Goal: Task Accomplishment & Management: Complete application form

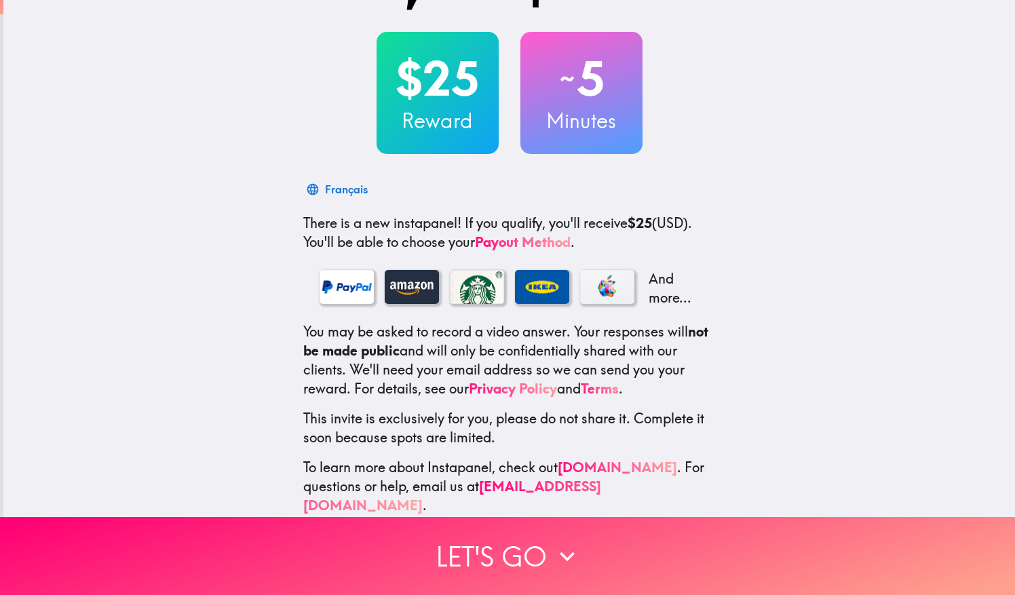
scroll to position [65, 0]
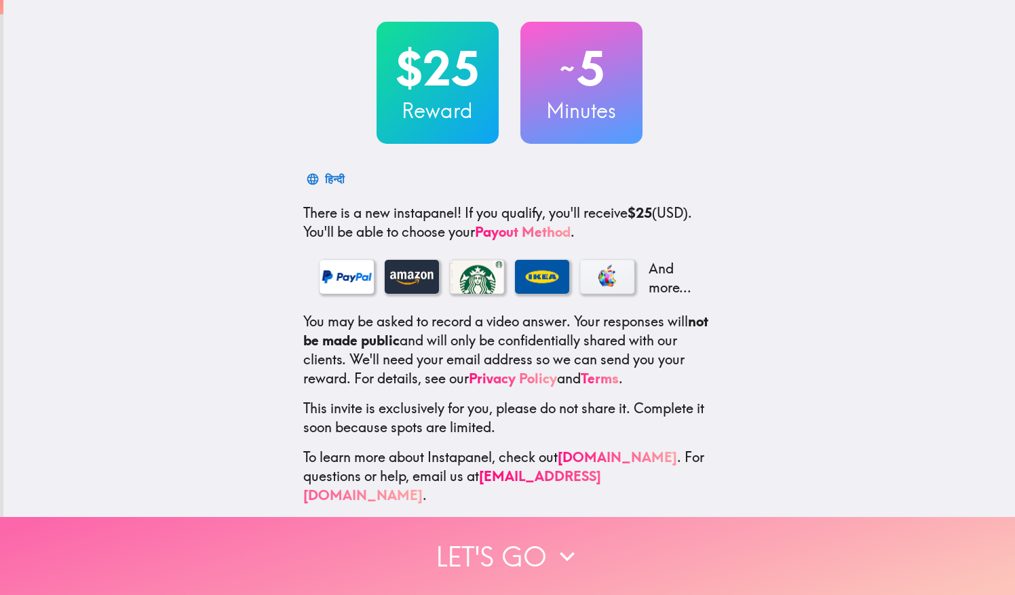
click at [476, 550] on button "Let's go" at bounding box center [507, 556] width 1015 height 78
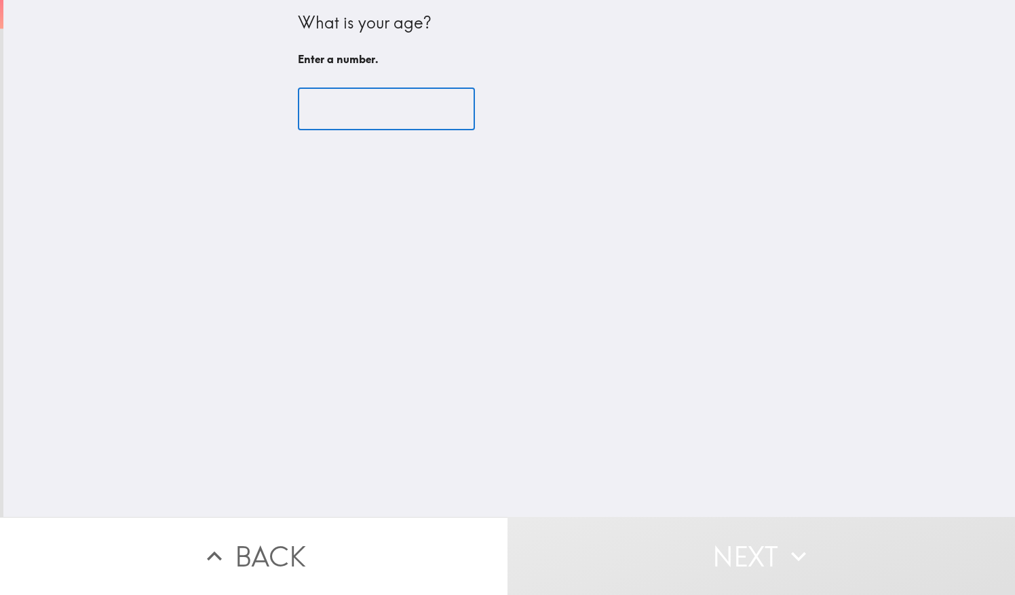
click at [372, 110] on input "number" at bounding box center [386, 109] width 177 height 42
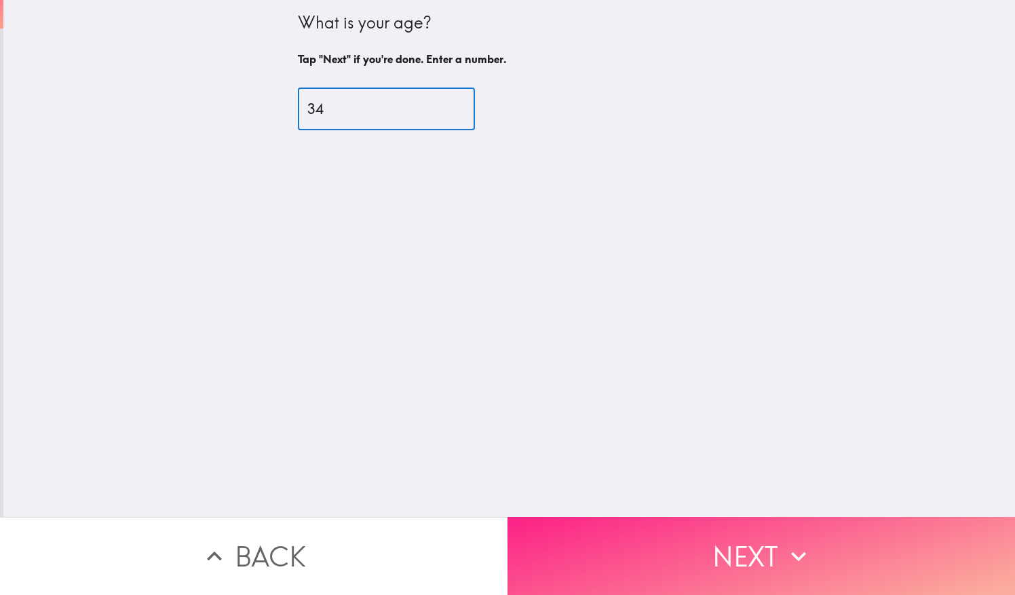
type input "34"
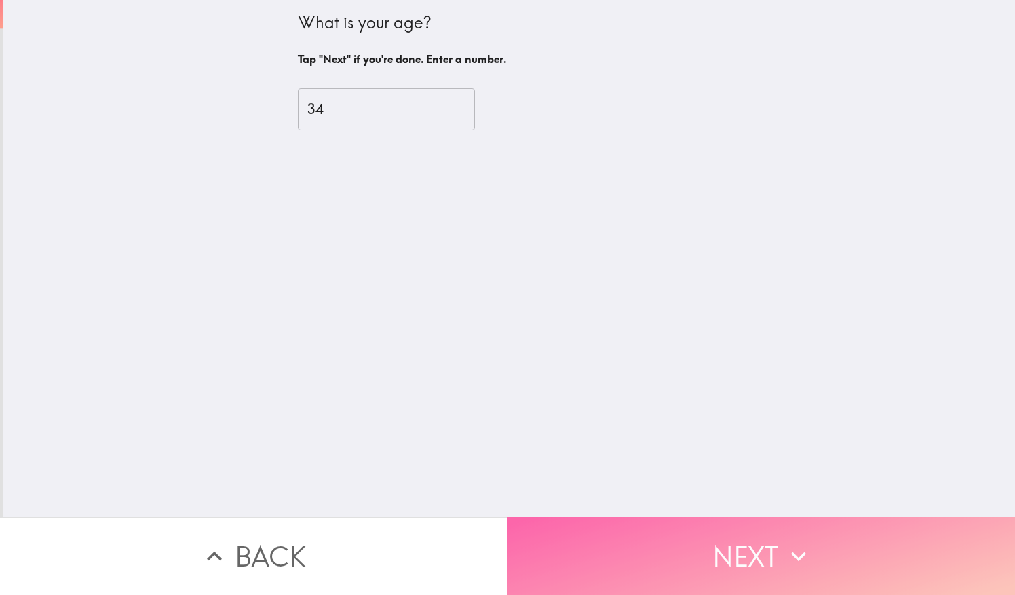
click at [749, 535] on button "Next" at bounding box center [762, 556] width 508 height 78
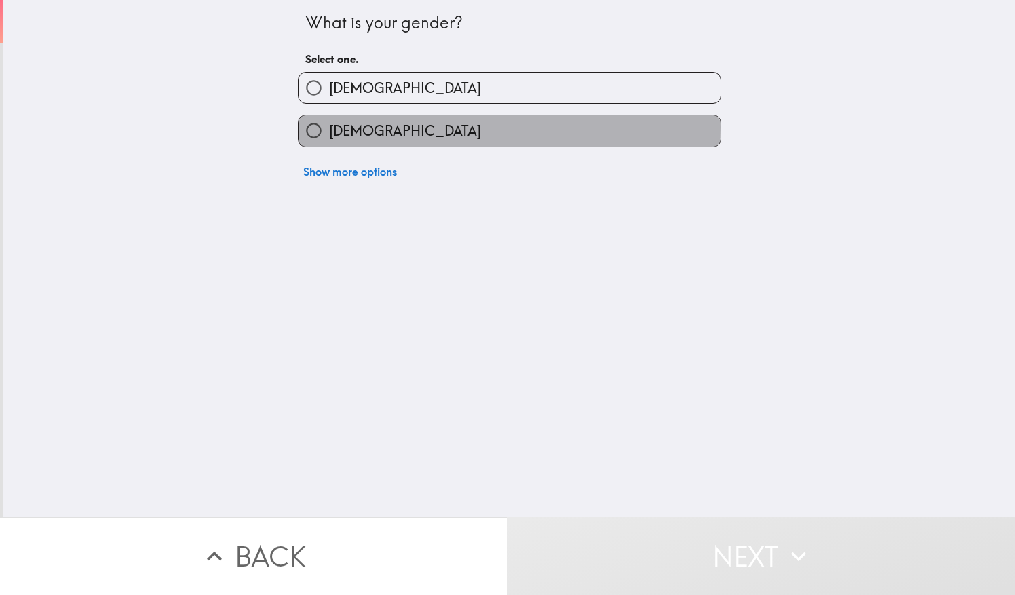
click at [379, 128] on label "[DEMOGRAPHIC_DATA]" at bounding box center [510, 130] width 422 height 31
click at [329, 128] on input "[DEMOGRAPHIC_DATA]" at bounding box center [314, 130] width 31 height 31
radio input "true"
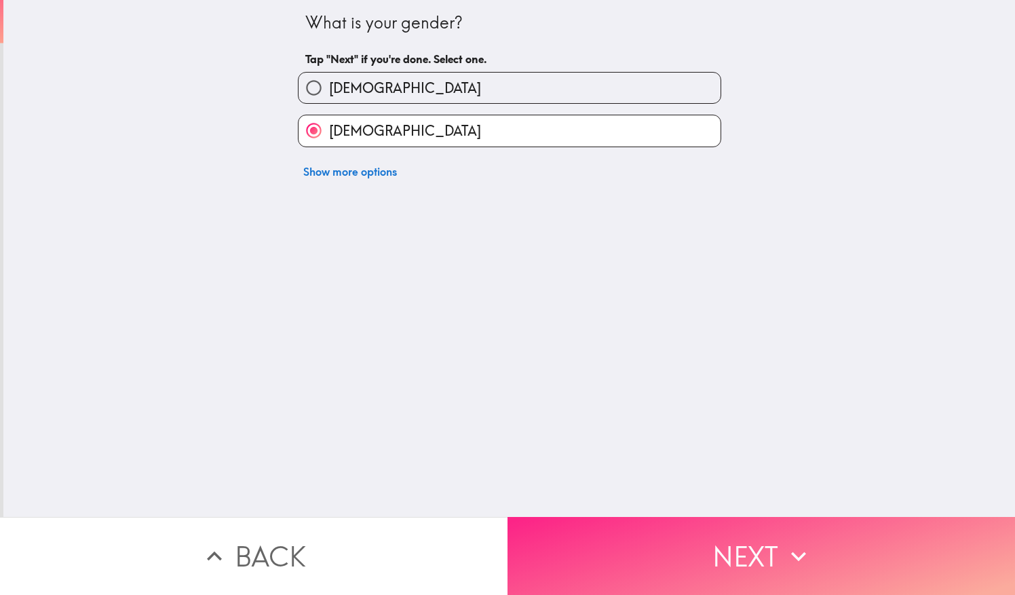
click at [774, 529] on button "Next" at bounding box center [762, 556] width 508 height 78
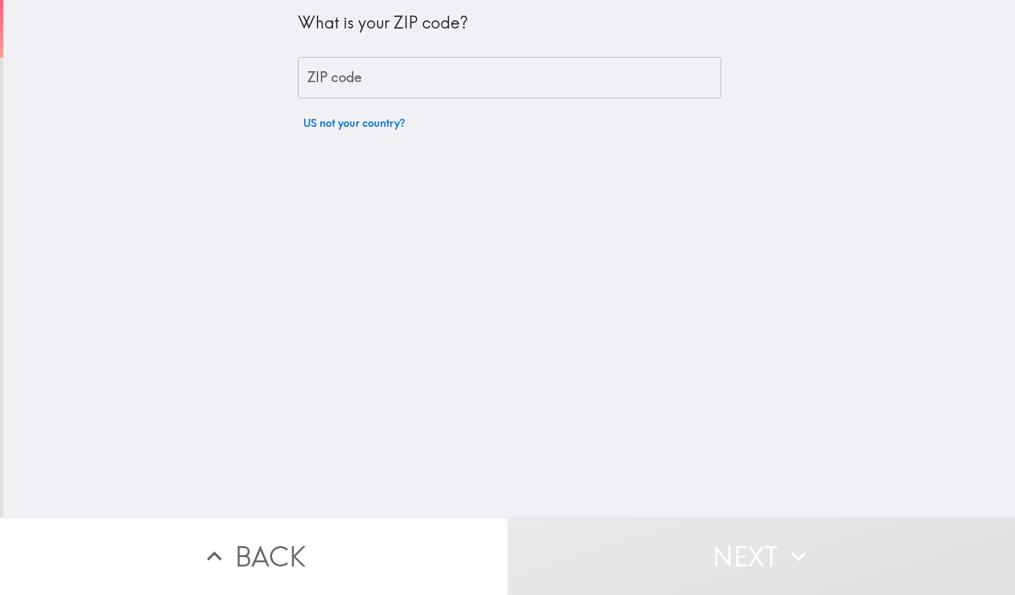
click at [491, 72] on input "ZIP code" at bounding box center [509, 78] width 423 height 42
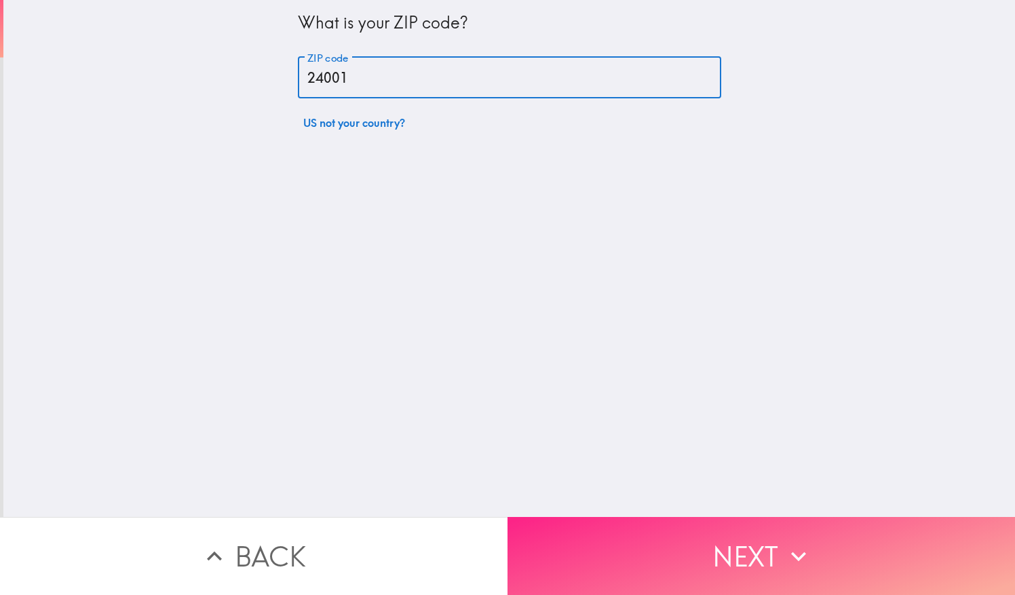
type input "24001"
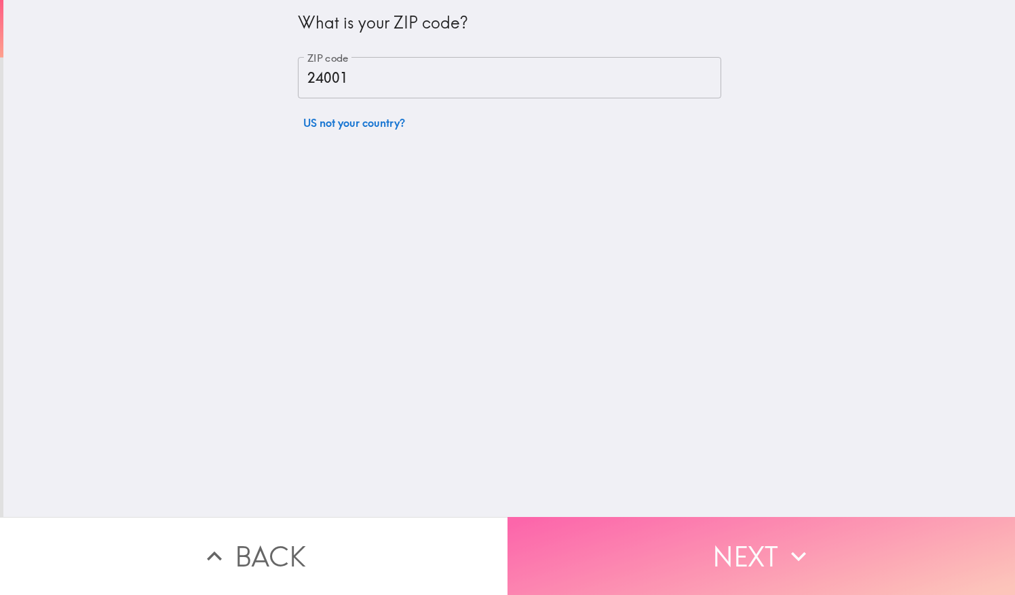
click at [613, 531] on button "Next" at bounding box center [762, 556] width 508 height 78
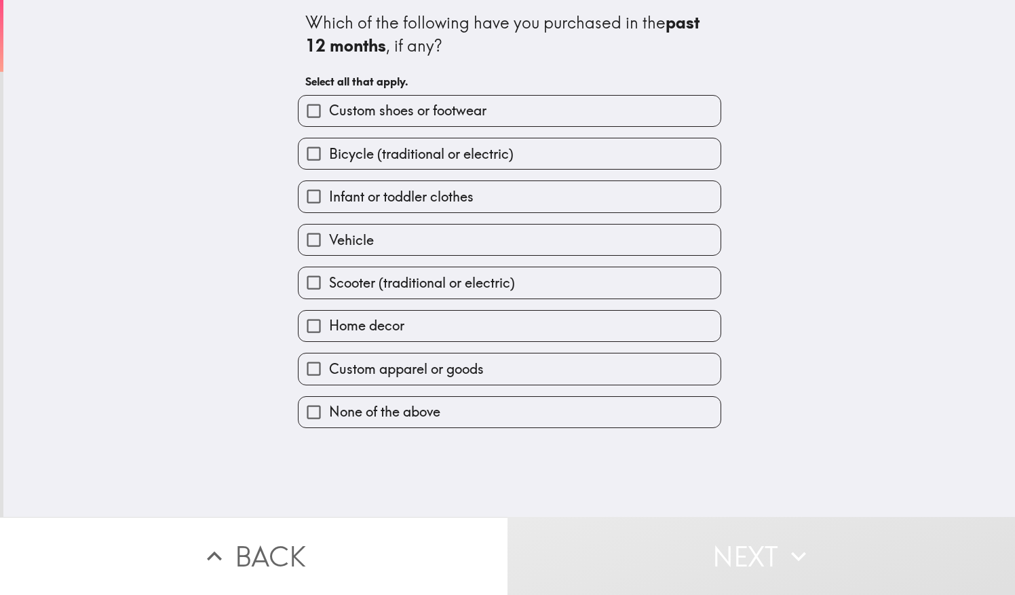
click at [418, 338] on label "Home decor" at bounding box center [510, 326] width 422 height 31
click at [329, 338] on input "Home decor" at bounding box center [314, 326] width 31 height 31
checkbox input "true"
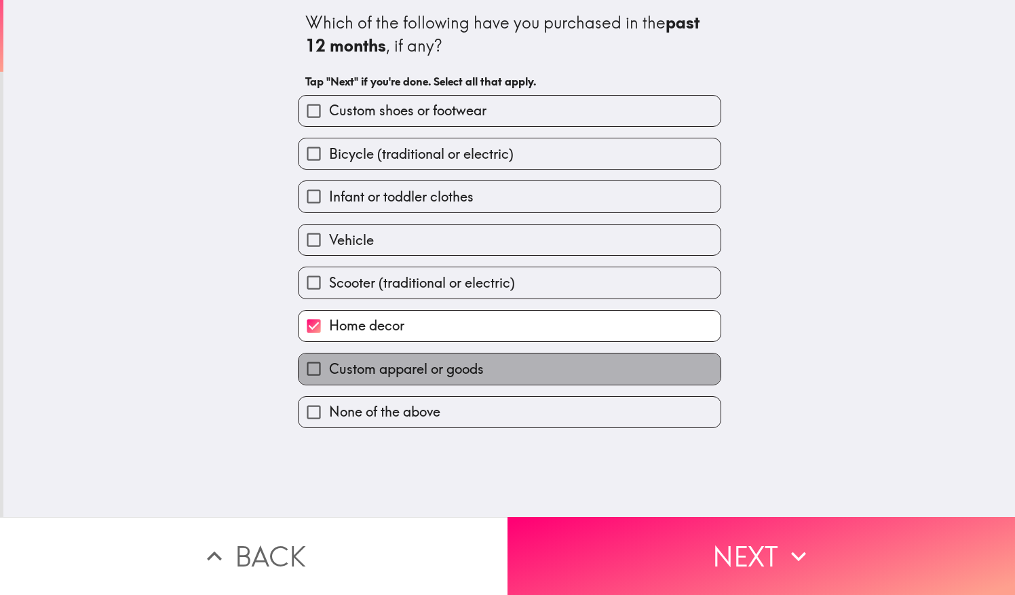
click at [425, 379] on span "Custom apparel or goods" at bounding box center [406, 369] width 155 height 19
click at [329, 379] on input "Custom apparel or goods" at bounding box center [314, 369] width 31 height 31
checkbox input "true"
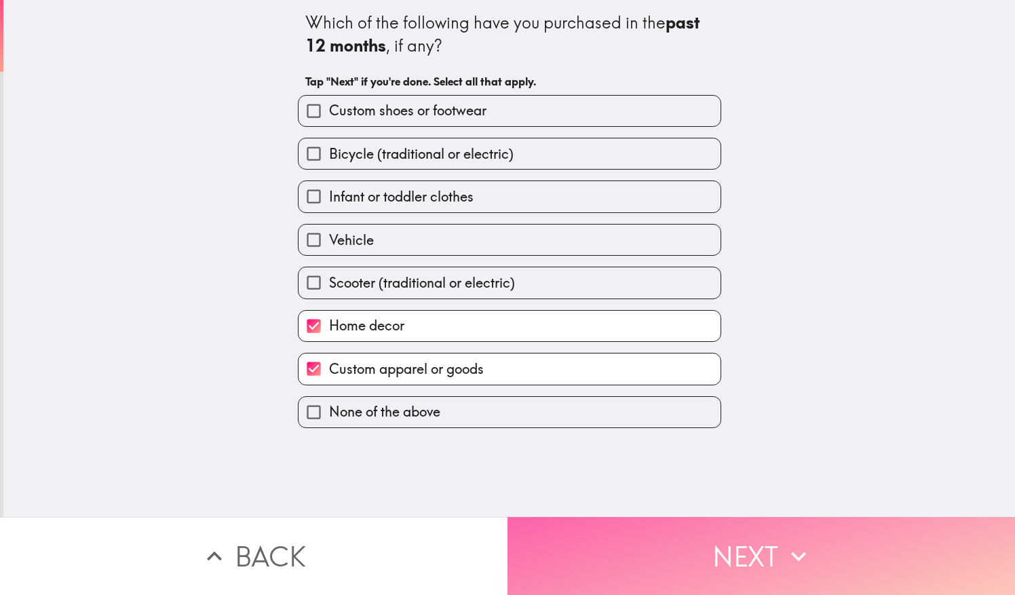
click at [790, 548] on icon "button" at bounding box center [799, 557] width 30 height 30
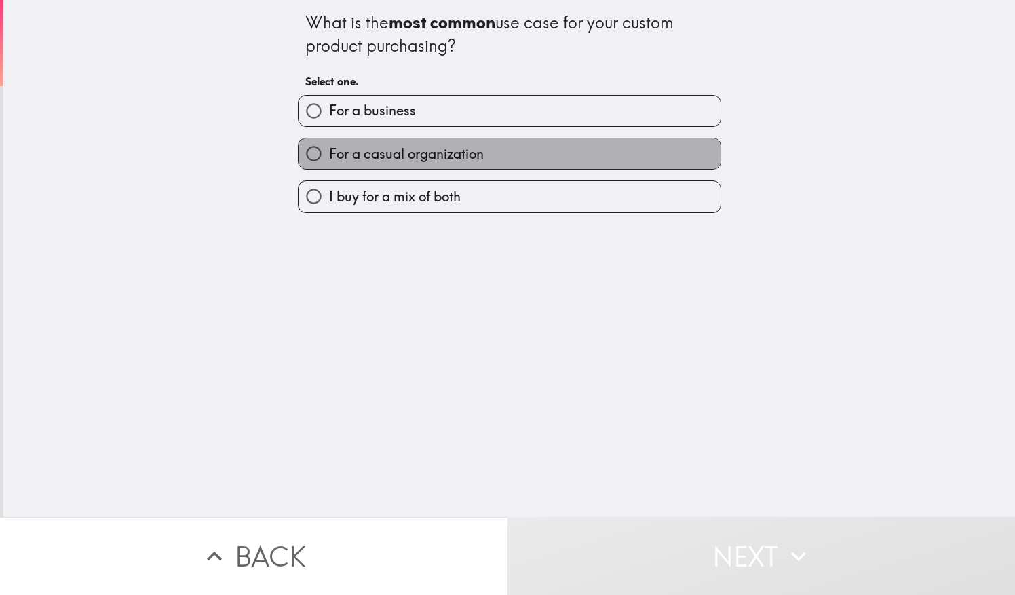
click at [497, 152] on label "For a casual organization" at bounding box center [510, 153] width 422 height 31
click at [329, 152] on input "For a casual organization" at bounding box center [314, 153] width 31 height 31
radio input "true"
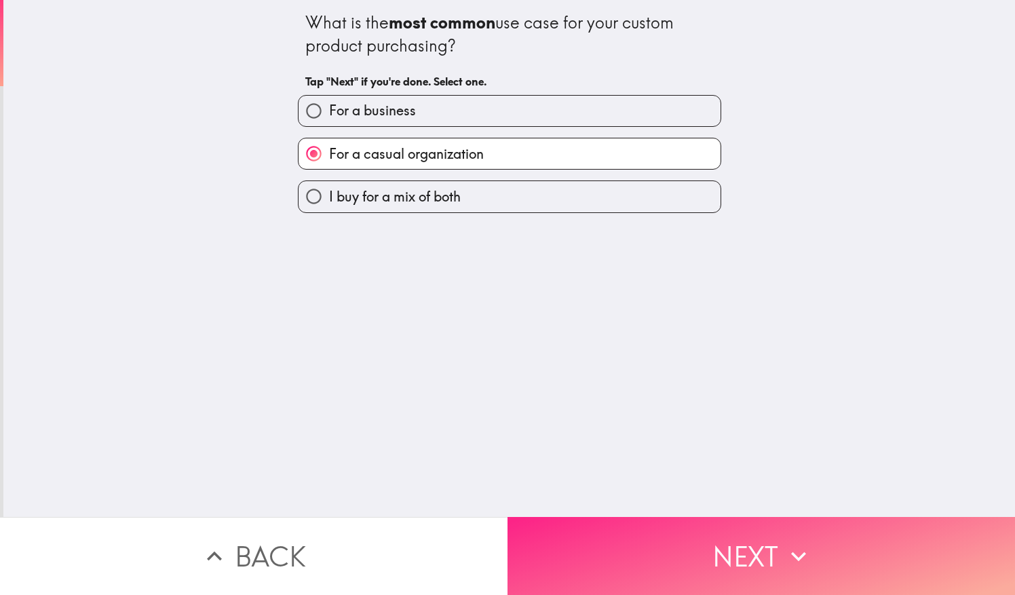
click at [701, 542] on button "Next" at bounding box center [762, 556] width 508 height 78
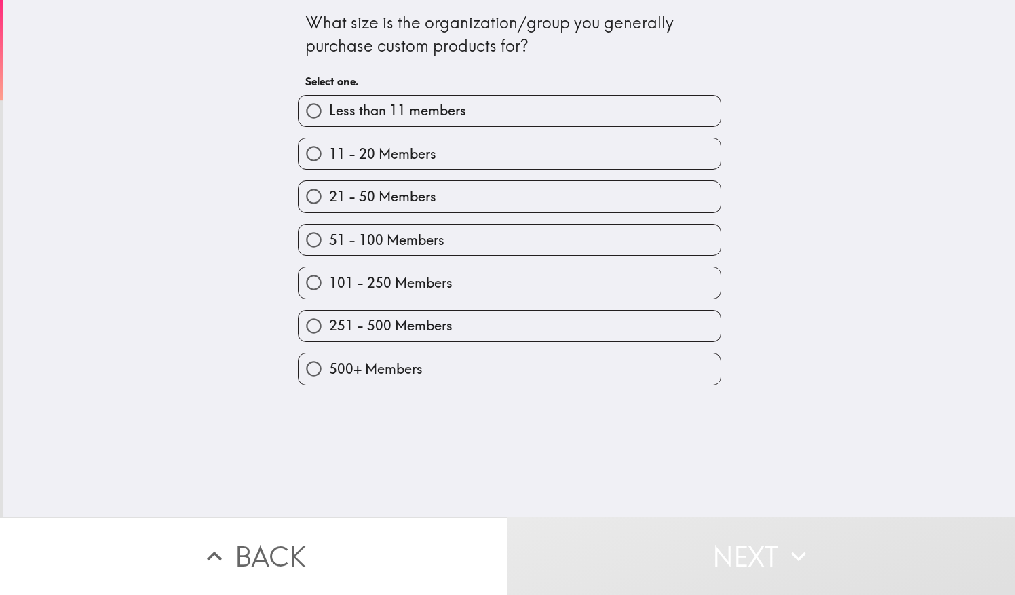
click at [520, 194] on label "21 - 50 Members" at bounding box center [510, 196] width 422 height 31
click at [329, 194] on input "21 - 50 Members" at bounding box center [314, 196] width 31 height 31
radio input "true"
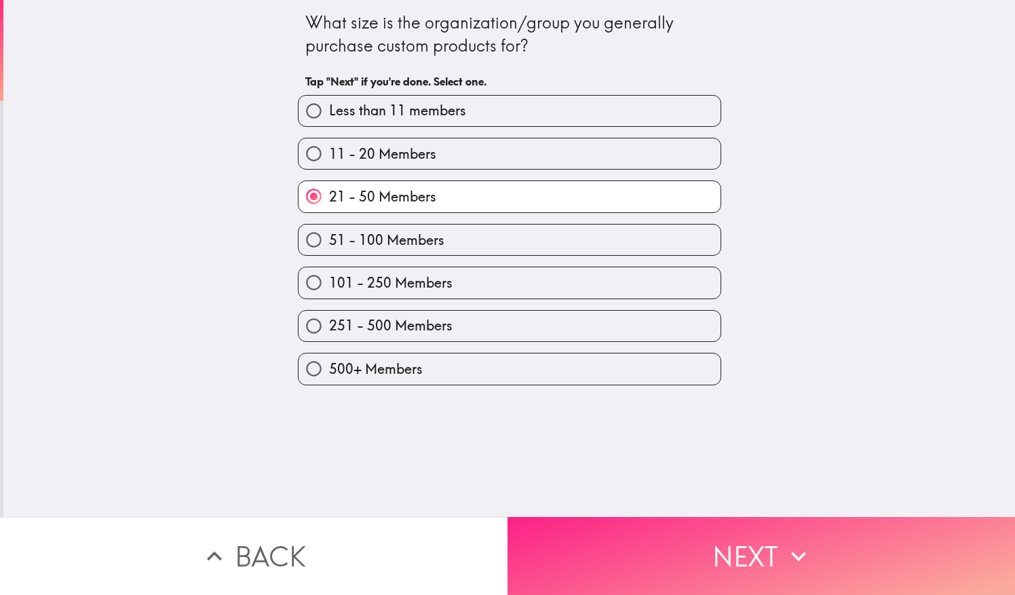
click at [702, 559] on button "Next" at bounding box center [762, 556] width 508 height 78
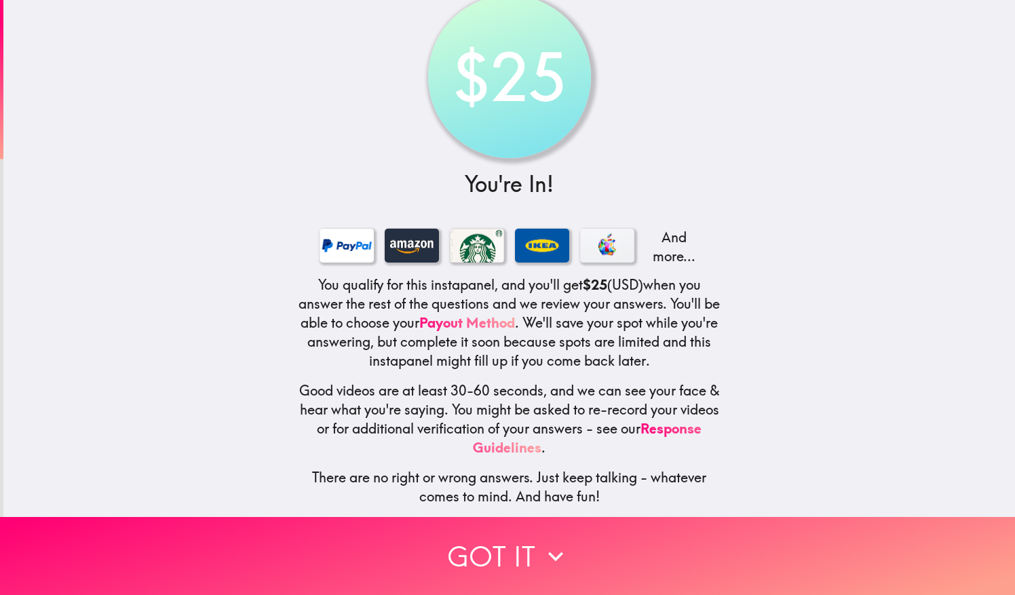
scroll to position [36, 0]
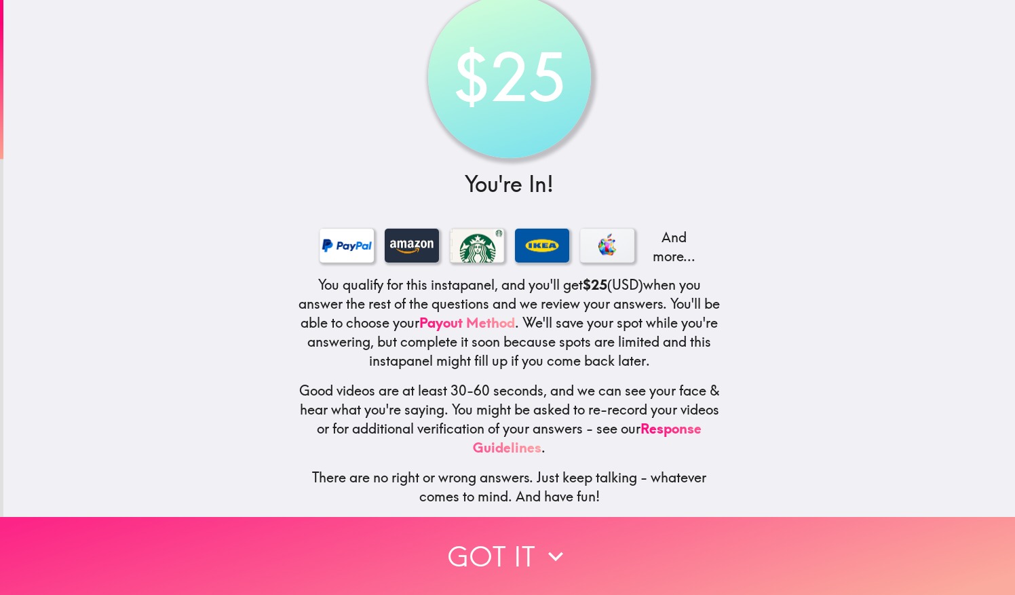
click at [493, 536] on button "Got it" at bounding box center [507, 556] width 1015 height 78
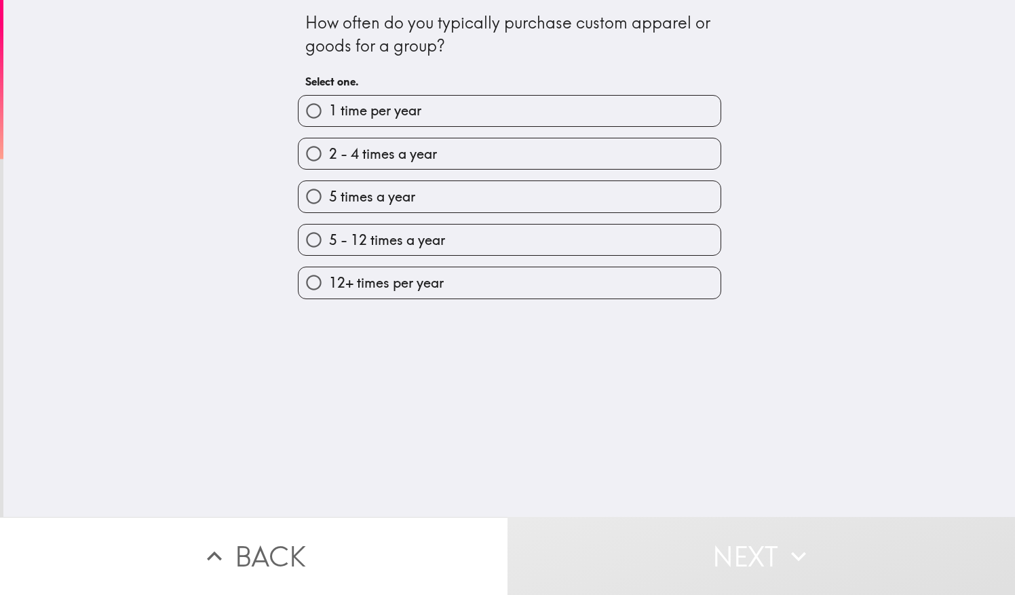
scroll to position [0, 0]
click at [482, 110] on label "1 time per year" at bounding box center [510, 111] width 422 height 31
click at [329, 110] on input "1 time per year" at bounding box center [314, 111] width 31 height 31
radio input "true"
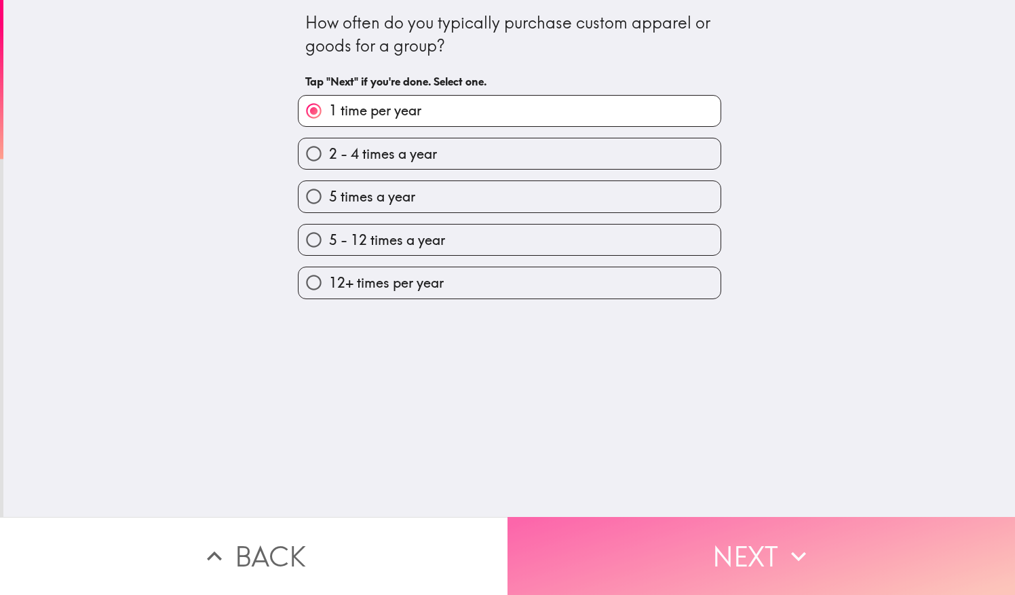
click at [722, 528] on button "Next" at bounding box center [762, 556] width 508 height 78
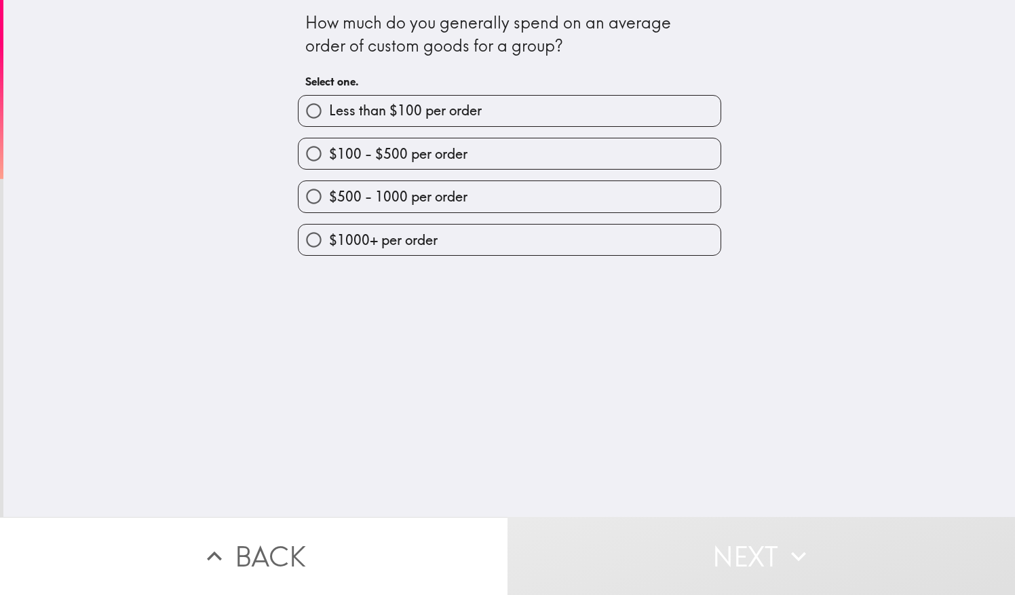
click at [473, 155] on label "$100 - $500 per order" at bounding box center [510, 153] width 422 height 31
click at [329, 155] on input "$100 - $500 per order" at bounding box center [314, 153] width 31 height 31
radio input "true"
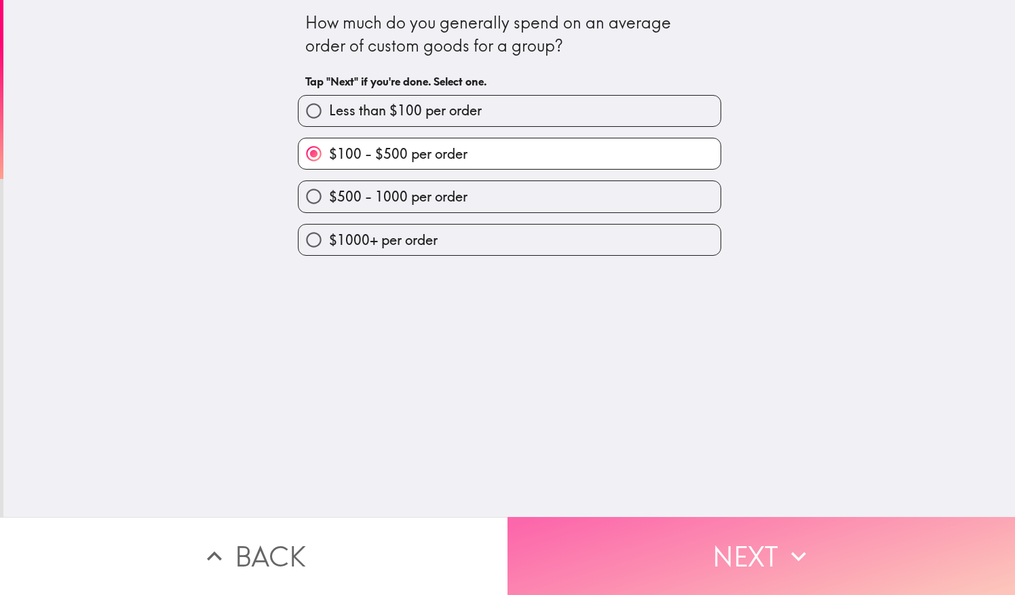
click at [723, 540] on button "Next" at bounding box center [762, 556] width 508 height 78
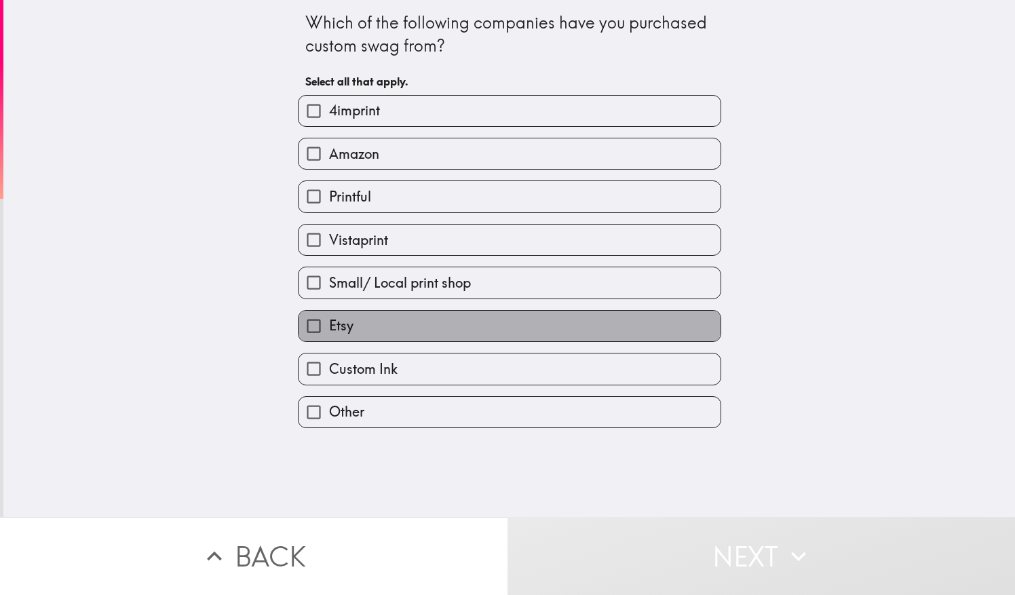
click at [452, 335] on label "Etsy" at bounding box center [510, 326] width 422 height 31
click at [329, 335] on input "Etsy" at bounding box center [314, 326] width 31 height 31
checkbox input "true"
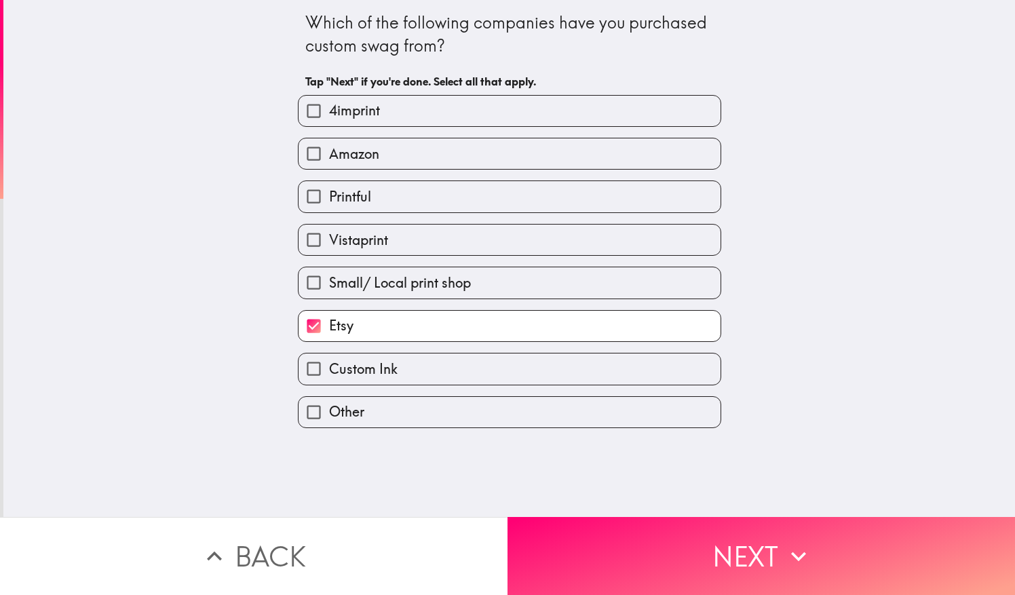
click at [493, 295] on label "Small/ Local print shop" at bounding box center [510, 282] width 422 height 31
click at [329, 295] on input "Small/ Local print shop" at bounding box center [314, 282] width 31 height 31
checkbox input "true"
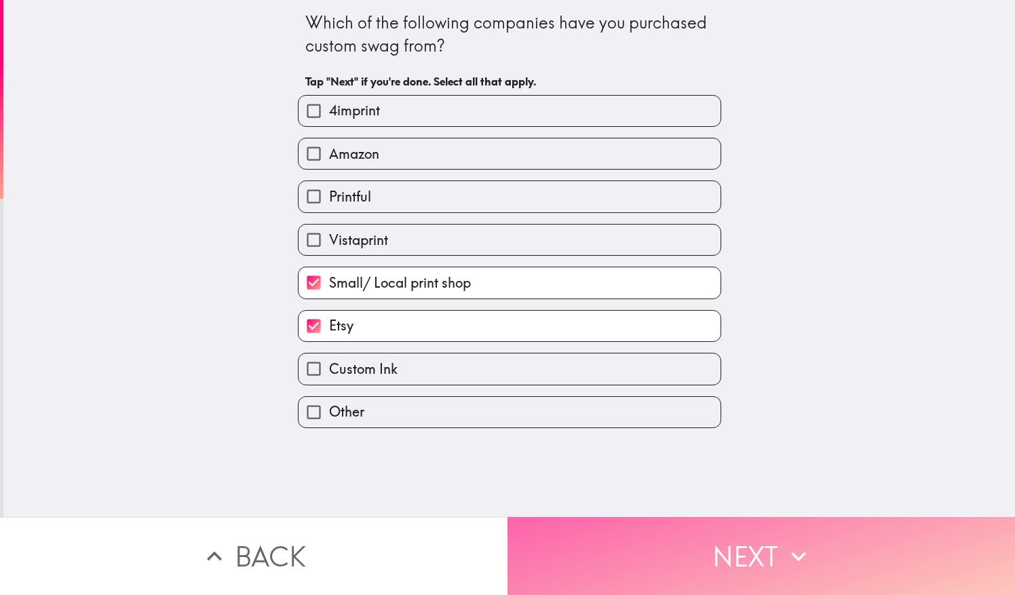
click at [696, 529] on button "Next" at bounding box center [762, 556] width 508 height 78
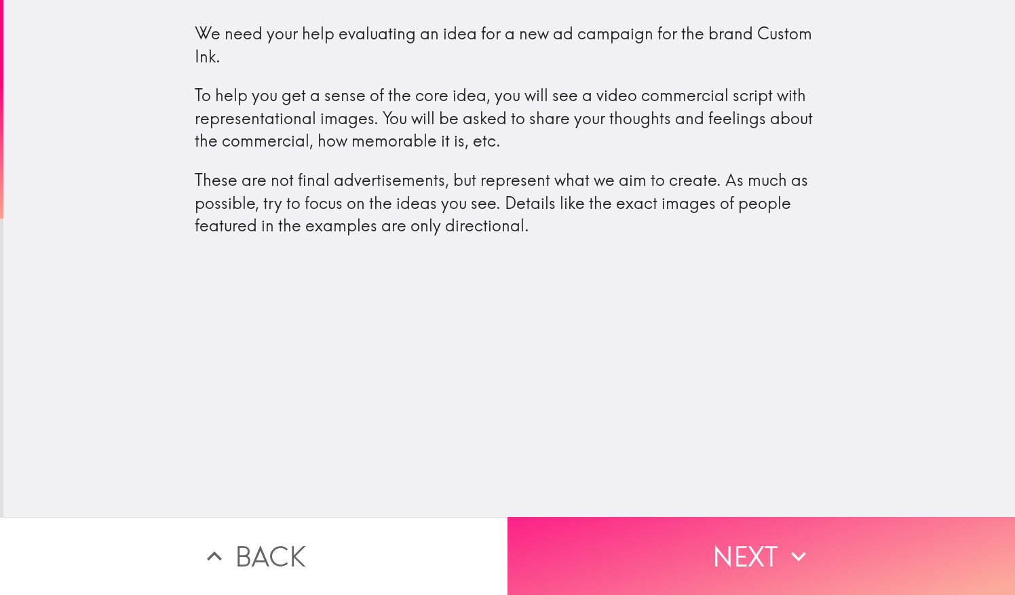
click at [731, 535] on button "Next" at bounding box center [762, 556] width 508 height 78
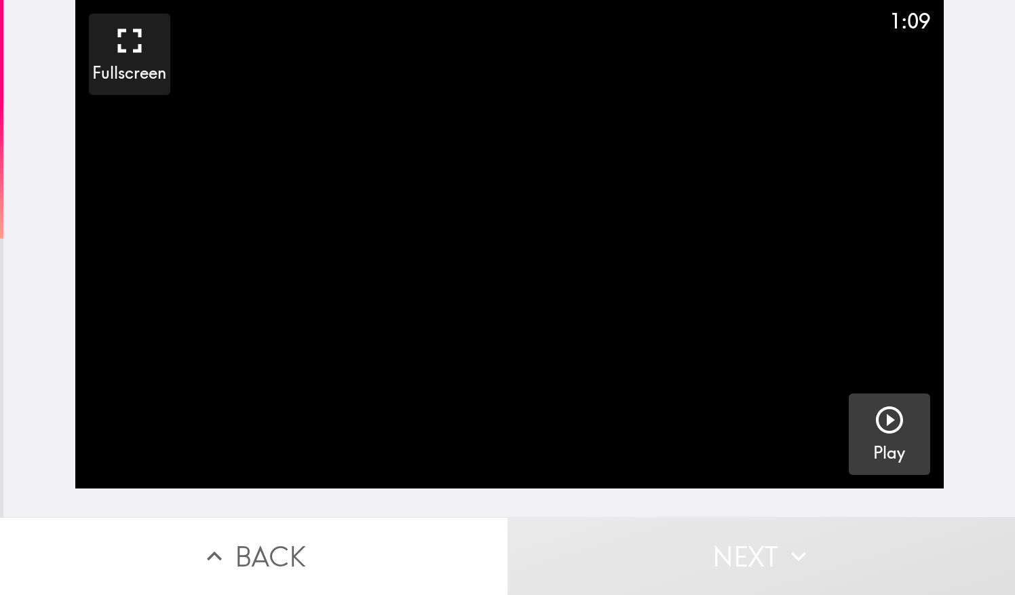
click at [879, 422] on icon "button" at bounding box center [889, 419] width 27 height 27
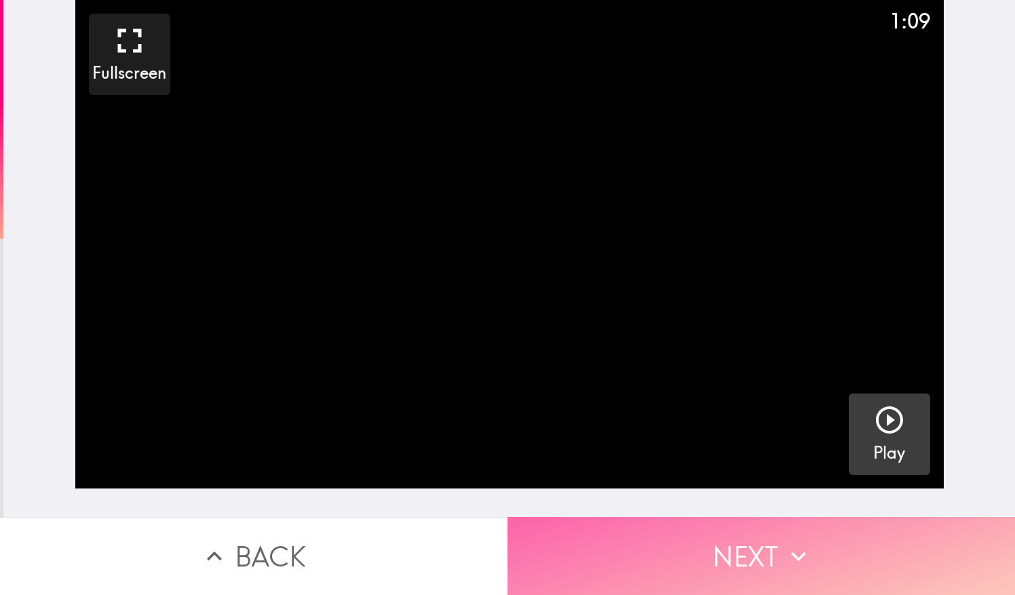
click at [752, 536] on button "Next" at bounding box center [762, 556] width 508 height 78
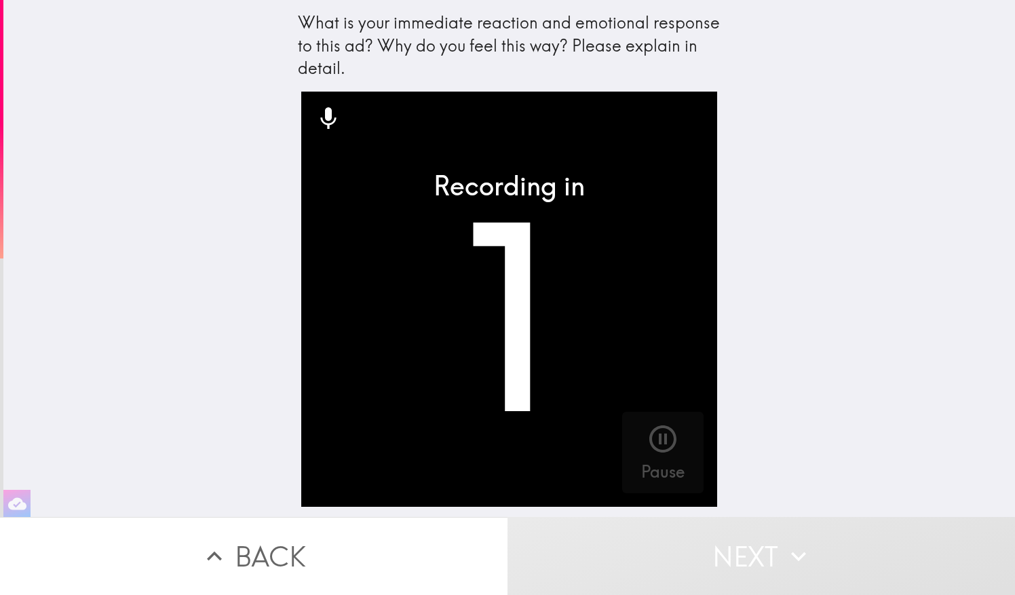
click at [772, 318] on div "What is your immediate reaction and emotional response to this ad? Why do you f…" at bounding box center [509, 258] width 1012 height 517
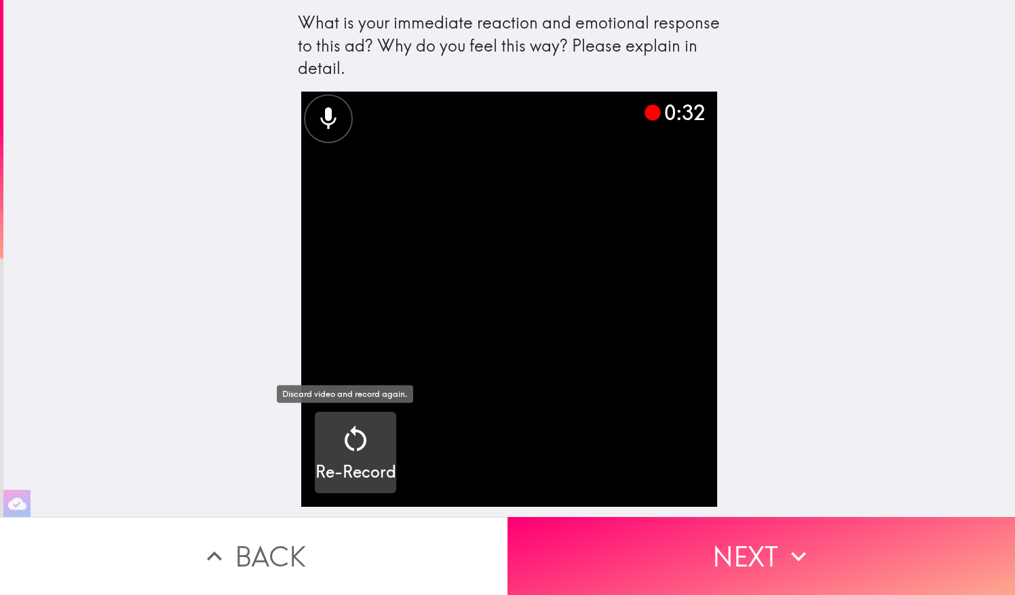
click at [347, 433] on icon "button" at bounding box center [355, 439] width 33 height 33
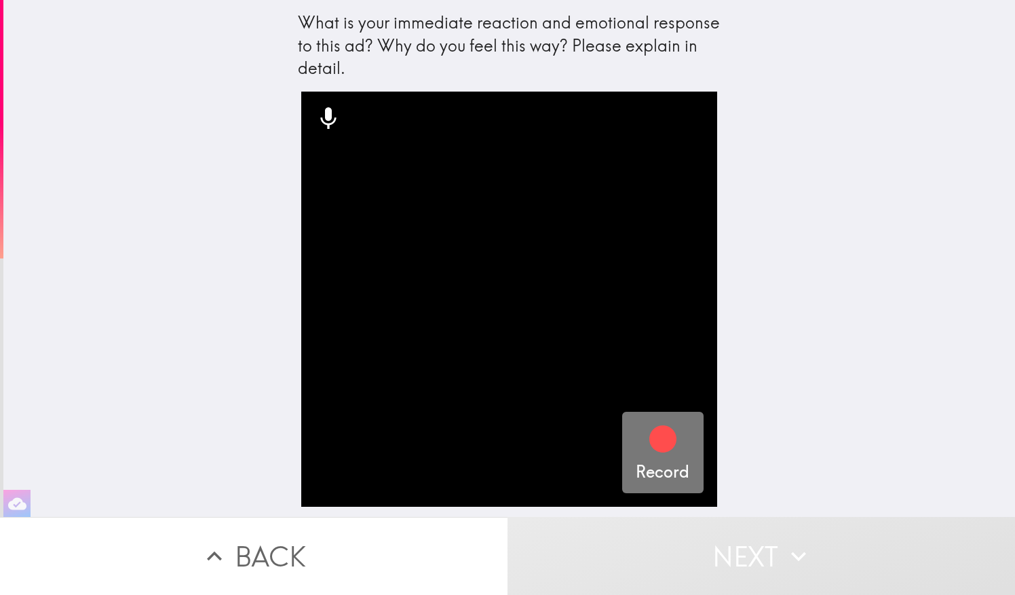
click at [656, 436] on icon "button" at bounding box center [662, 438] width 27 height 27
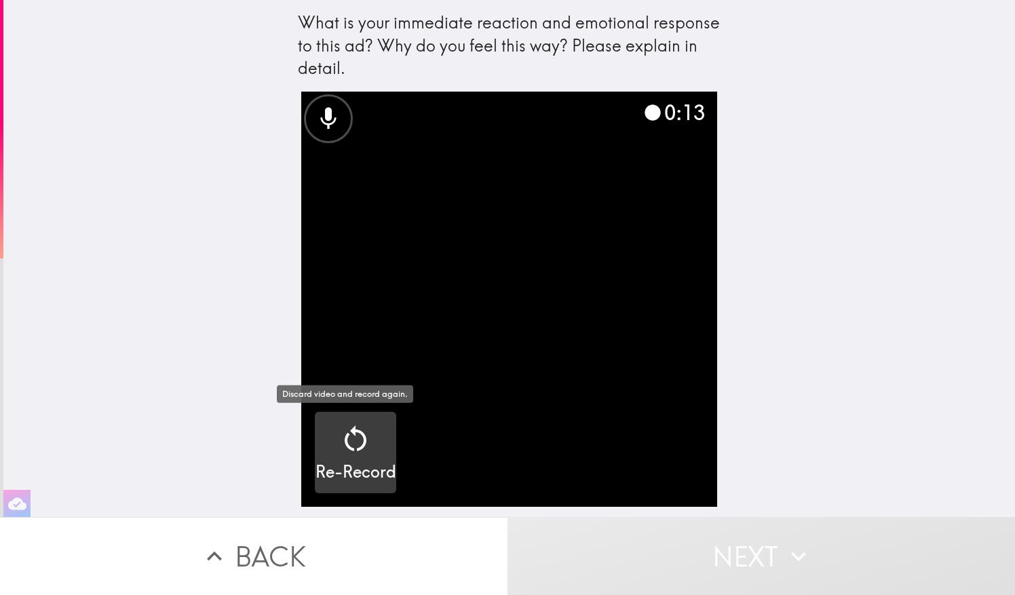
click at [343, 445] on icon "button" at bounding box center [355, 439] width 33 height 33
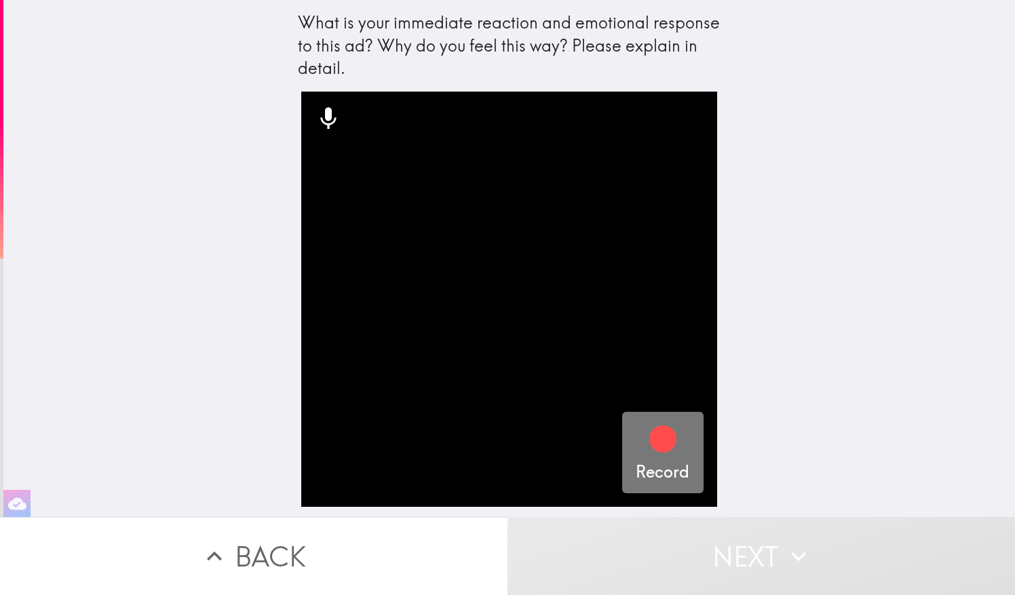
click at [649, 441] on icon "button" at bounding box center [662, 438] width 27 height 27
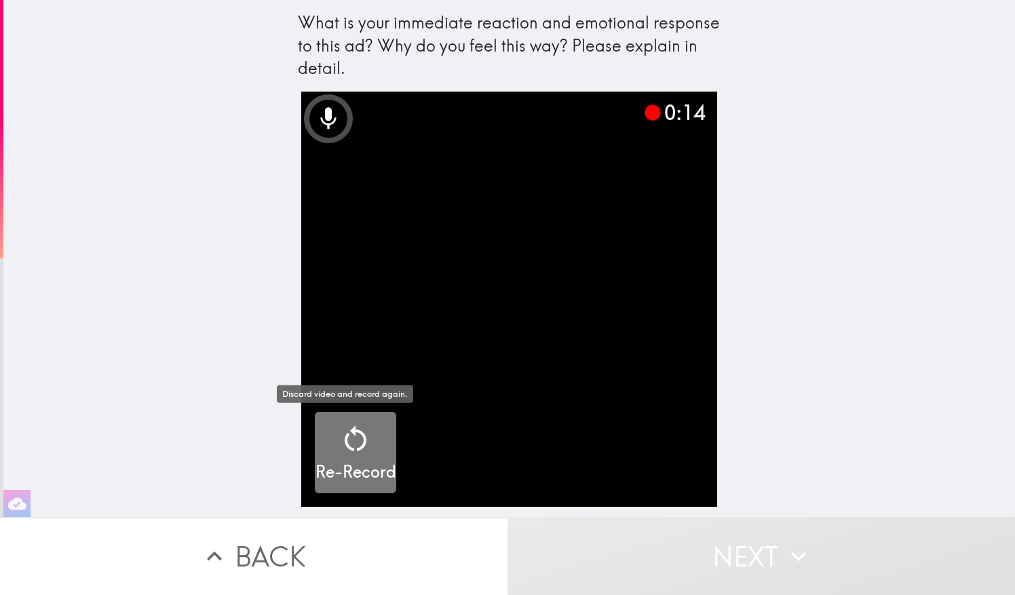
click at [352, 447] on icon "button" at bounding box center [356, 438] width 22 height 26
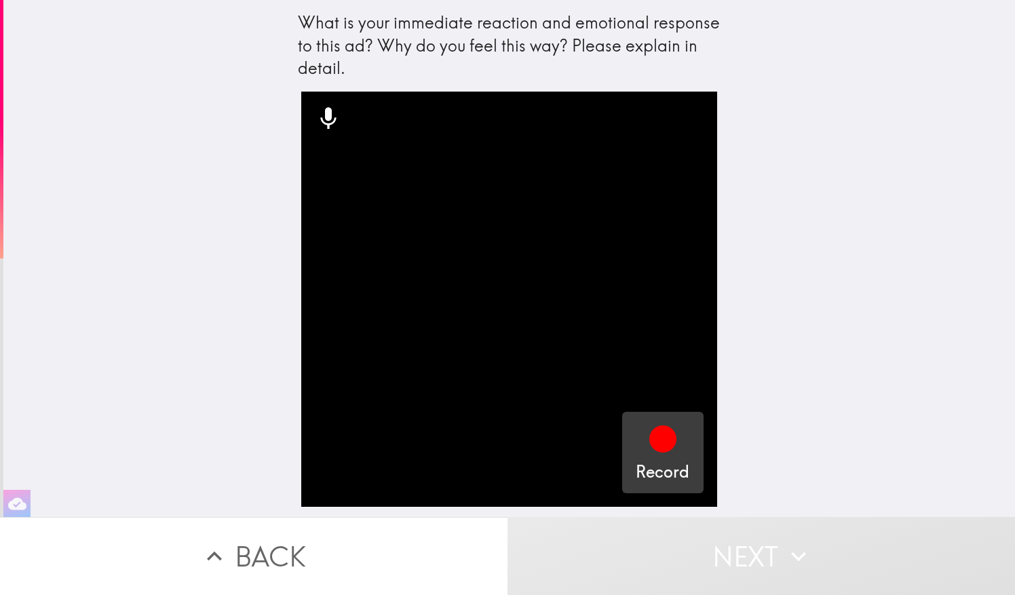
click at [656, 438] on icon "button" at bounding box center [662, 438] width 27 height 27
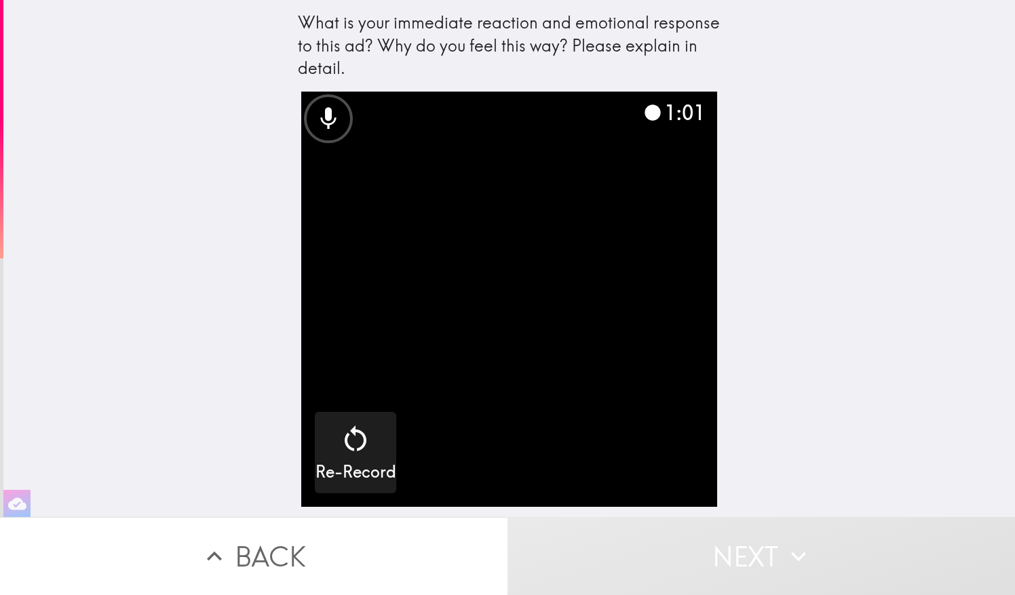
click at [518, 307] on video "button" at bounding box center [509, 300] width 416 height 416
click at [505, 317] on video "button" at bounding box center [509, 300] width 416 height 416
click at [672, 301] on video "button" at bounding box center [509, 300] width 416 height 416
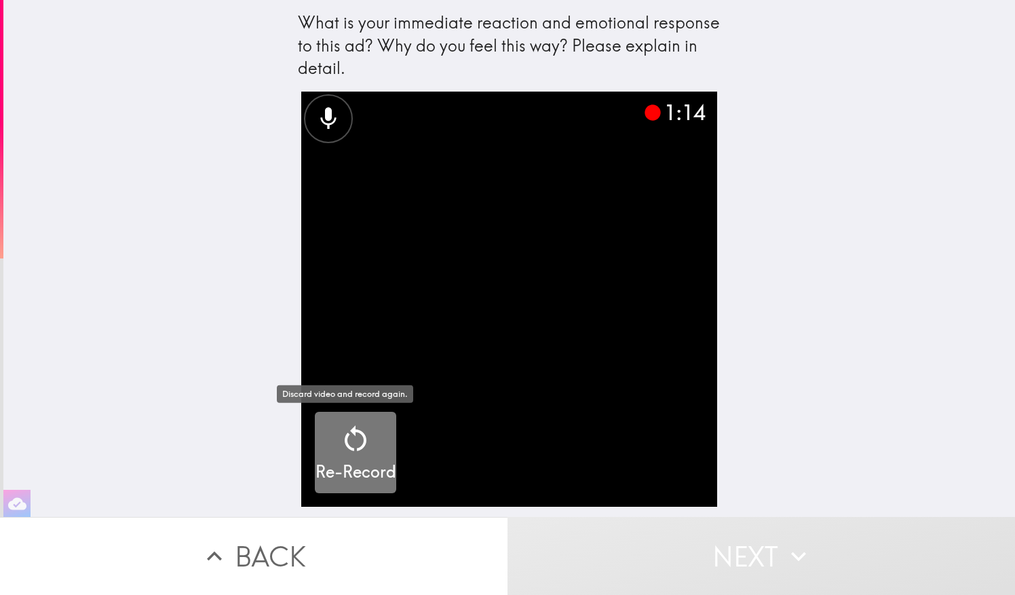
click at [349, 441] on icon "button" at bounding box center [355, 439] width 33 height 33
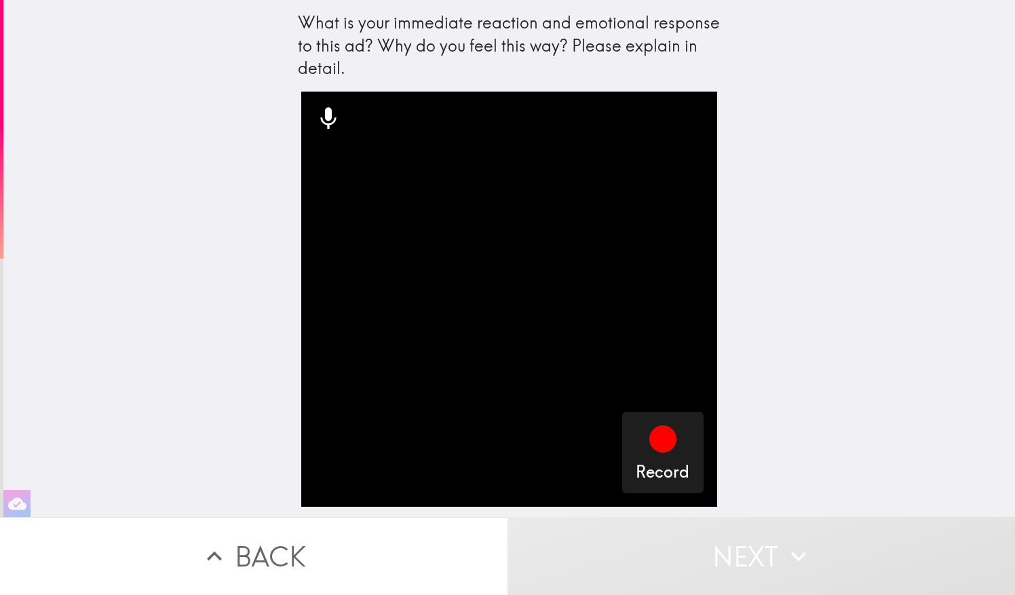
click at [273, 539] on button "Back" at bounding box center [254, 556] width 508 height 78
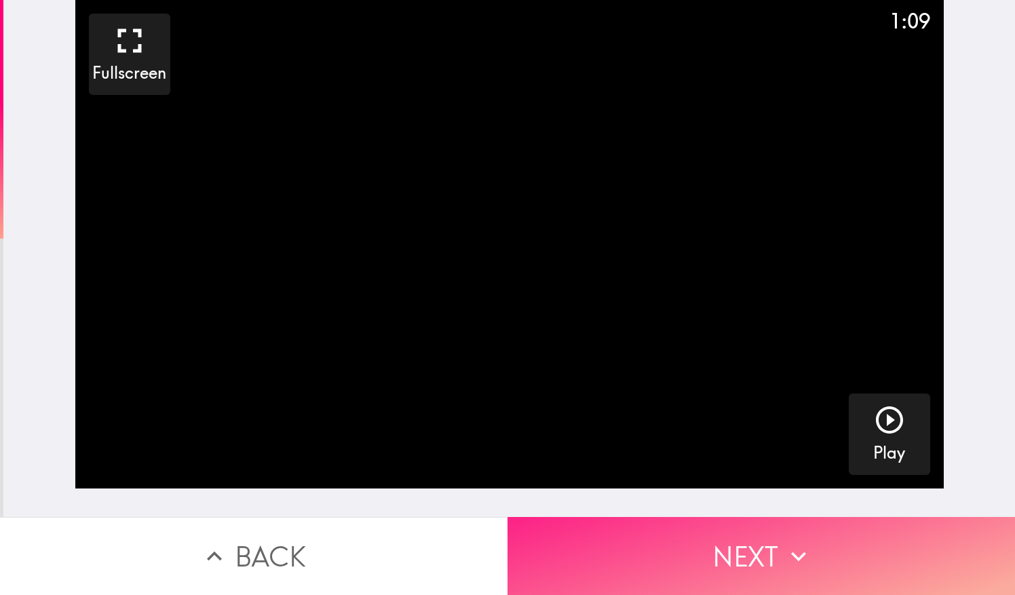
click at [691, 529] on button "Next" at bounding box center [762, 556] width 508 height 78
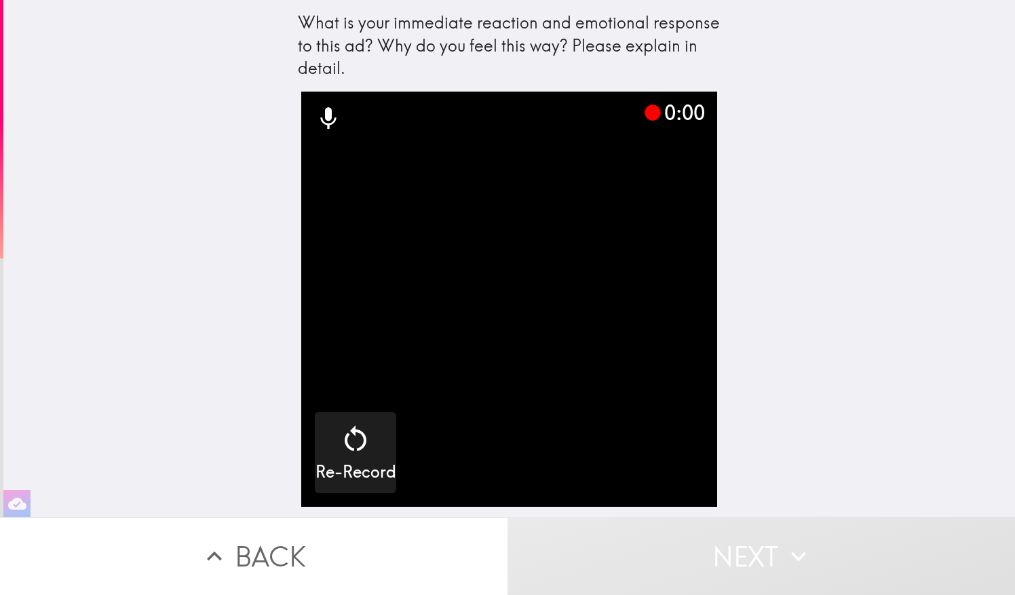
click at [646, 438] on video "button" at bounding box center [509, 300] width 416 height 416
click at [681, 114] on div "0:06" at bounding box center [673, 112] width 61 height 29
click at [321, 113] on icon at bounding box center [329, 118] width 16 height 22
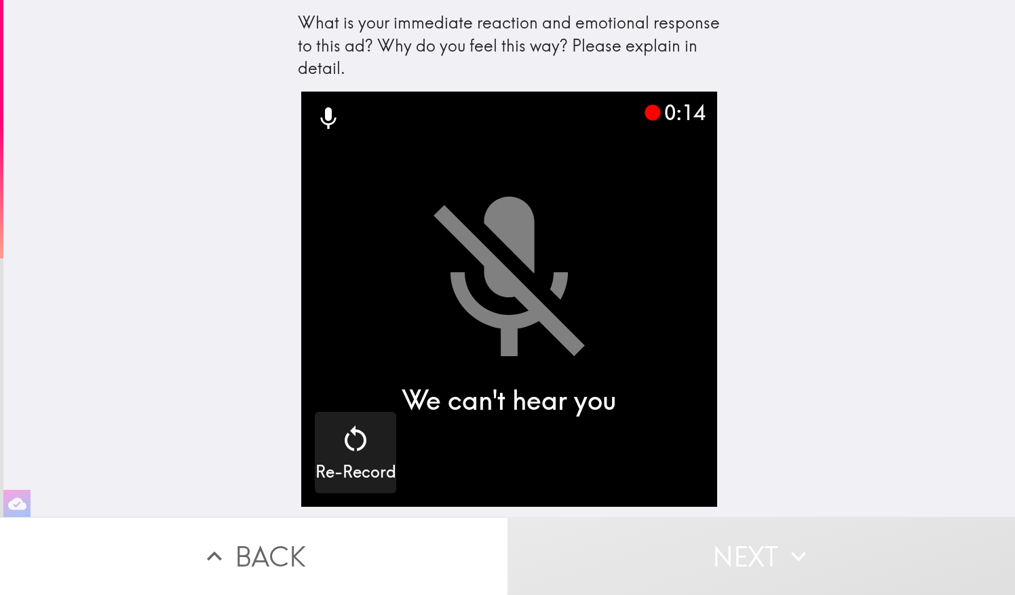
click at [318, 123] on icon at bounding box center [328, 118] width 27 height 27
click at [529, 250] on video "button" at bounding box center [509, 300] width 416 height 416
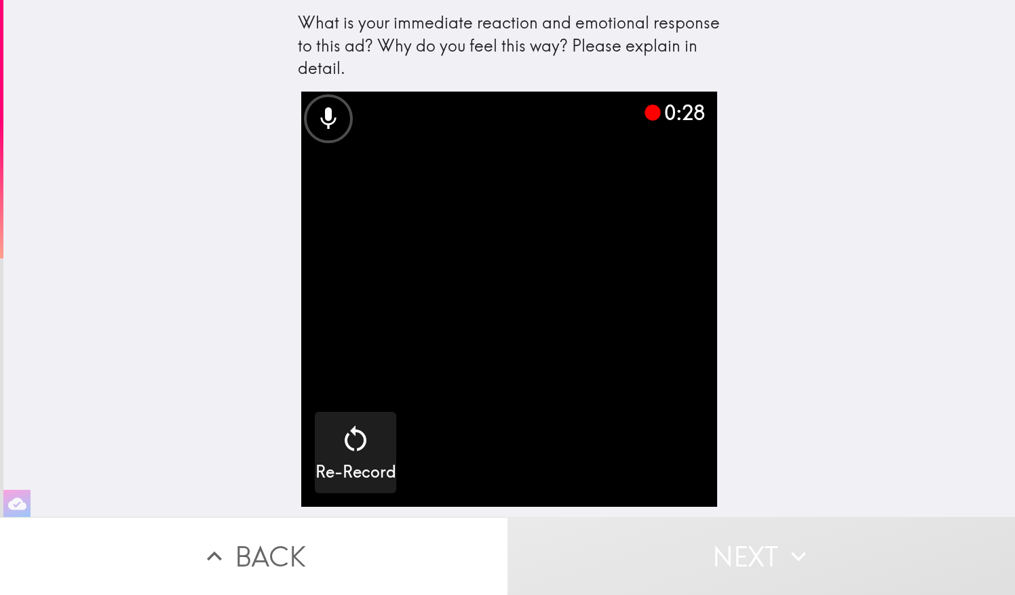
drag, startPoint x: 331, startPoint y: 425, endPoint x: 204, endPoint y: 339, distance: 154.0
click at [204, 339] on div "What is your immediate reaction and emotional response to this ad? Why do you f…" at bounding box center [509, 258] width 1012 height 517
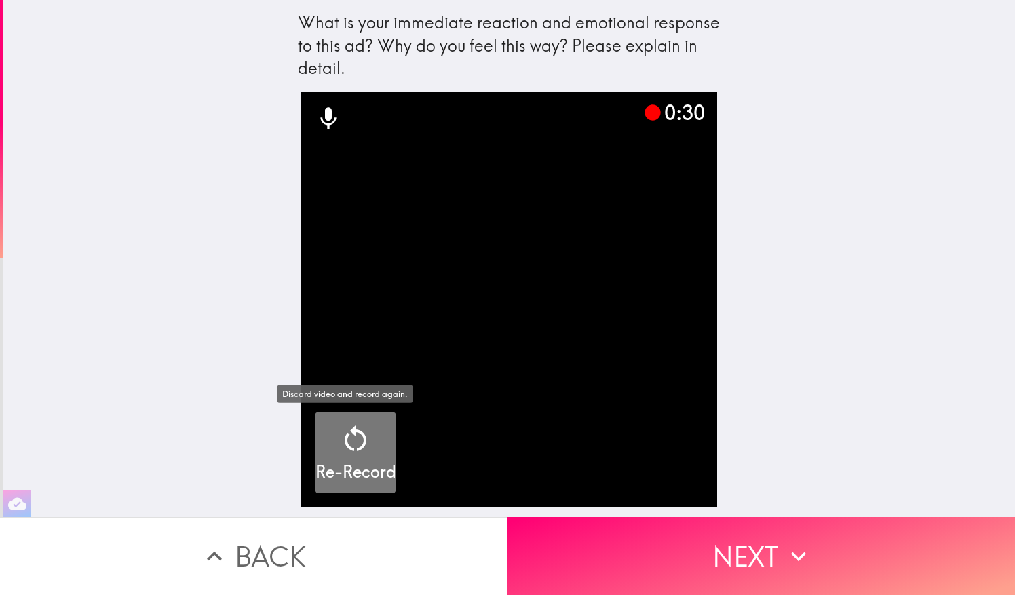
click at [347, 449] on icon "button" at bounding box center [356, 438] width 22 height 26
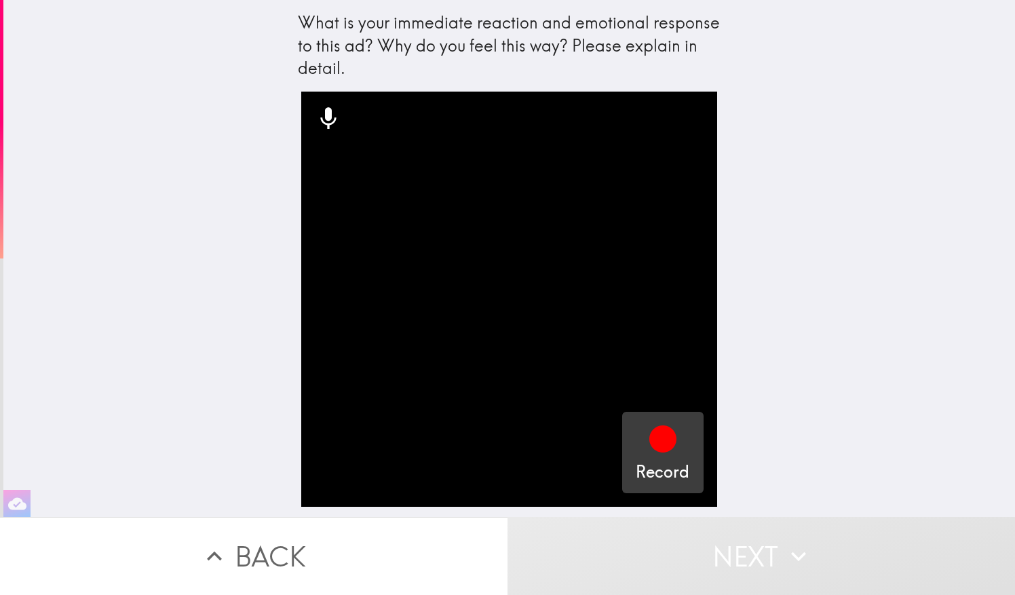
click at [636, 438] on div "Record" at bounding box center [663, 453] width 54 height 61
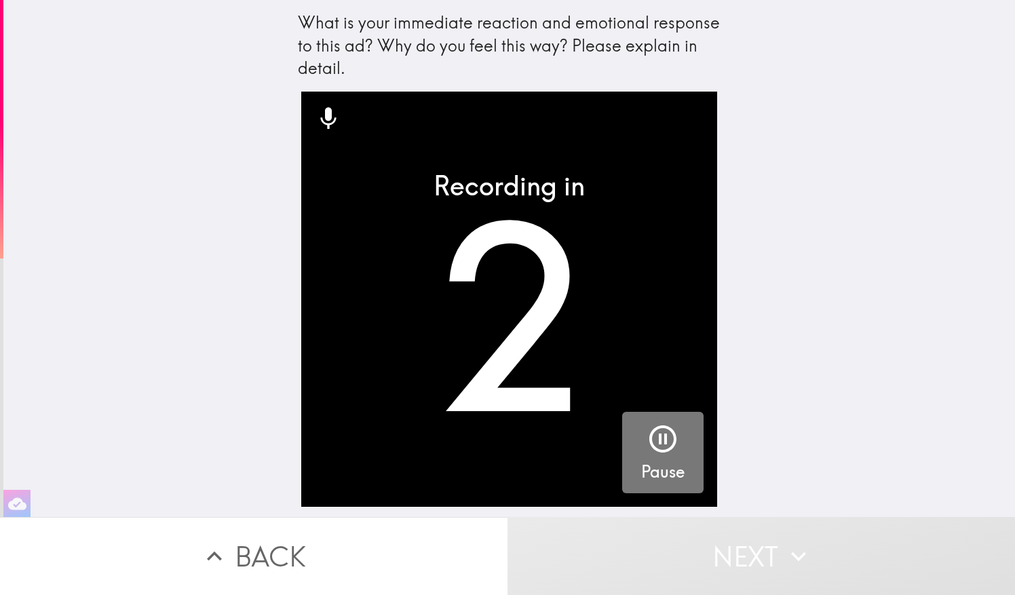
click at [658, 442] on icon "button" at bounding box center [663, 439] width 33 height 33
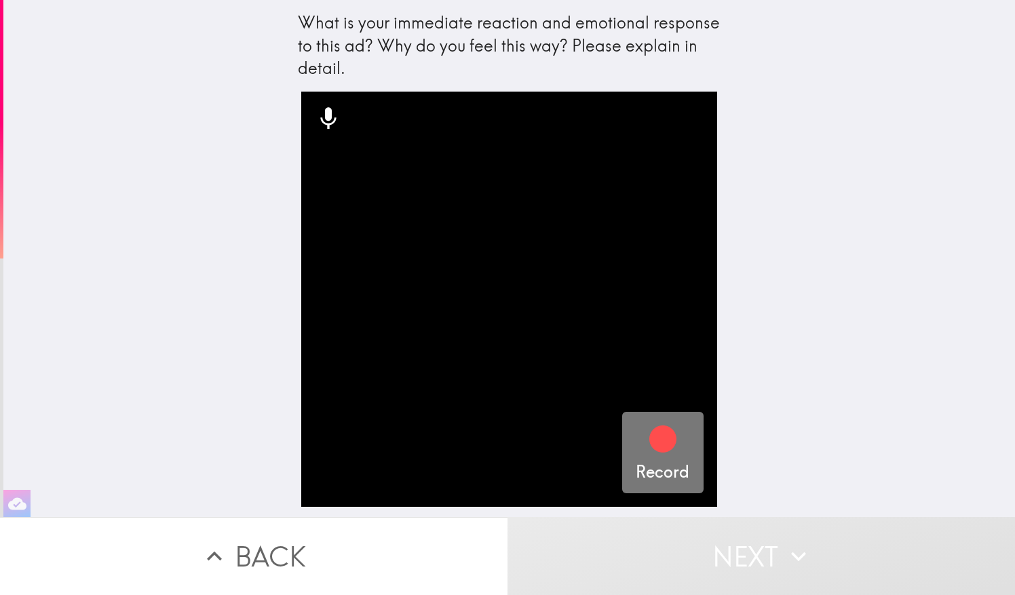
click at [656, 449] on icon "button" at bounding box center [662, 438] width 27 height 27
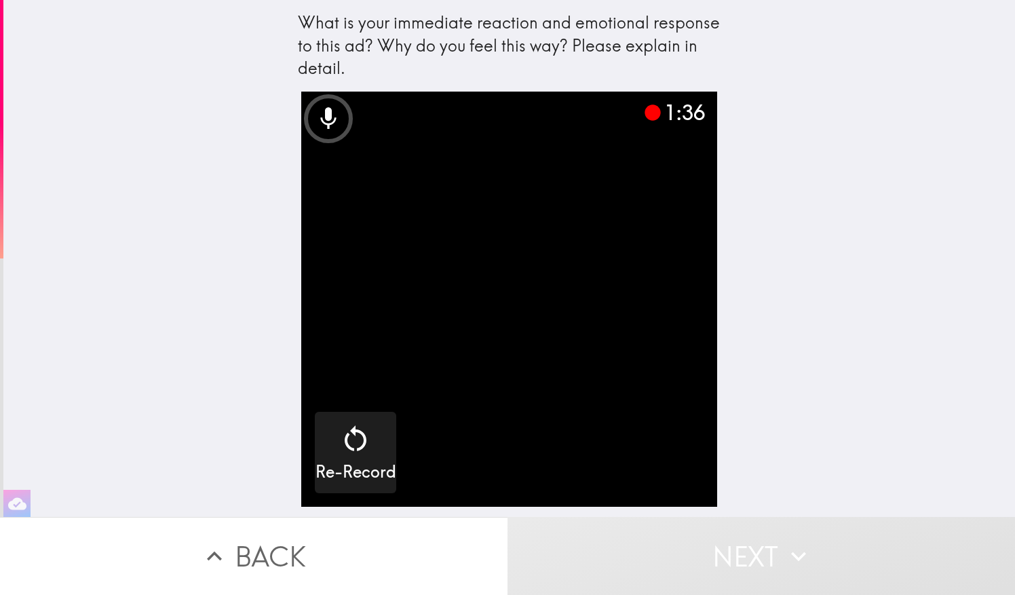
click at [626, 263] on video "button" at bounding box center [509, 300] width 416 height 416
click at [661, 471] on video "button" at bounding box center [509, 300] width 416 height 416
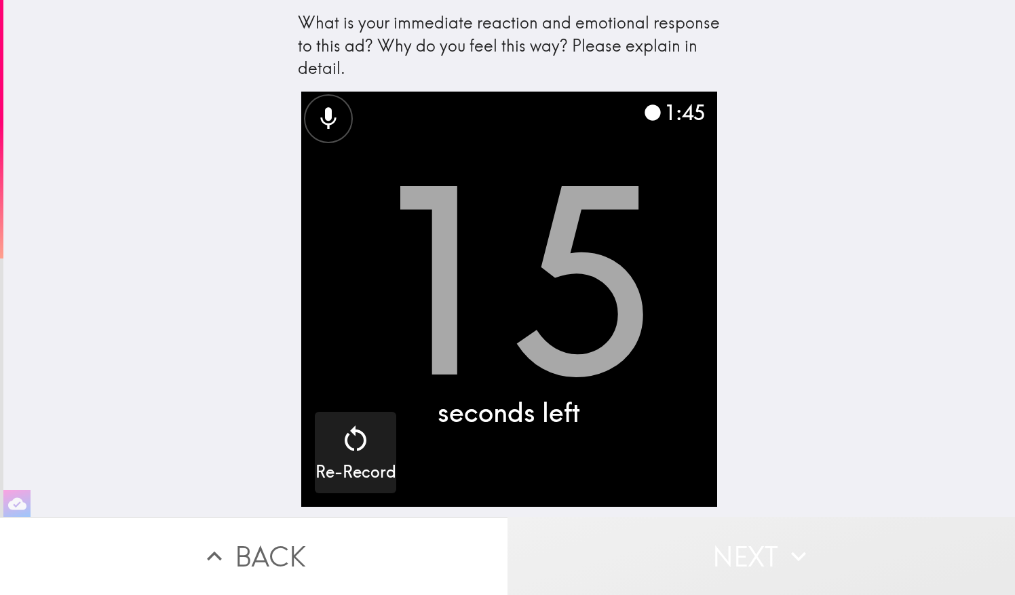
click at [752, 555] on button "Next" at bounding box center [762, 556] width 508 height 78
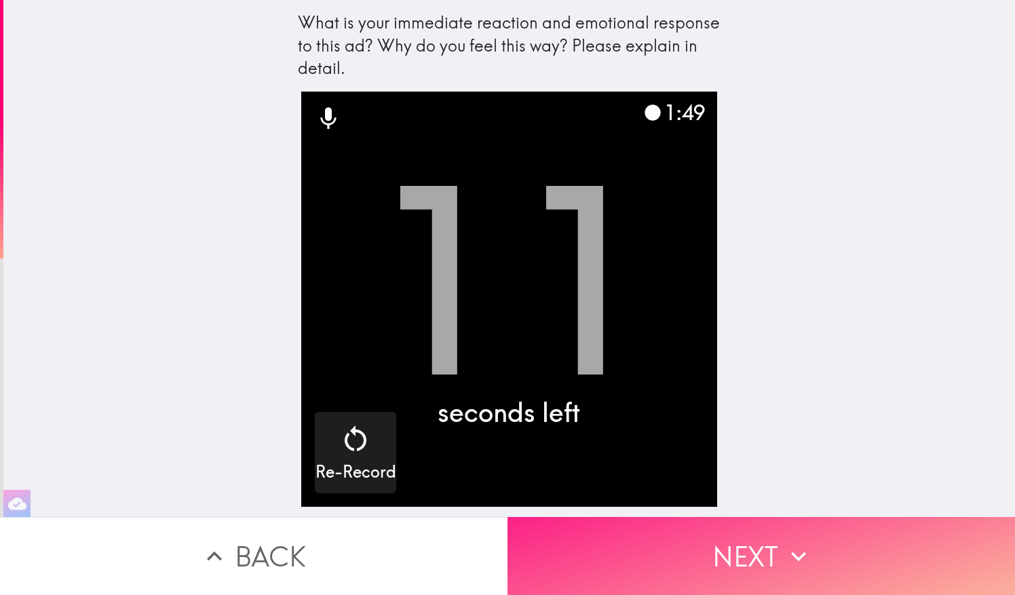
click at [737, 537] on button "Next" at bounding box center [762, 556] width 508 height 78
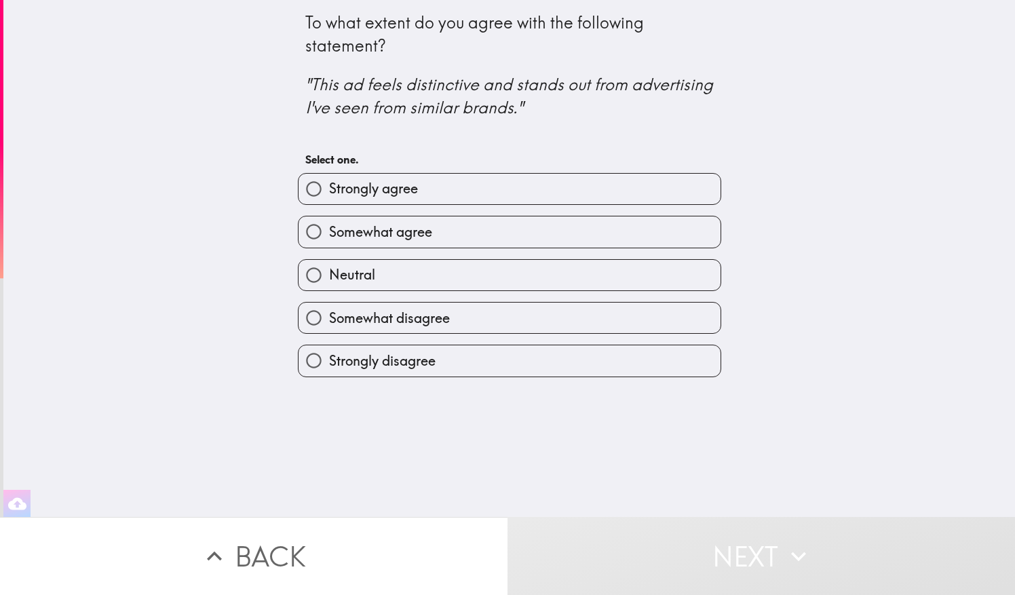
click at [555, 182] on label "Strongly agree" at bounding box center [510, 189] width 422 height 31
click at [329, 182] on input "Strongly agree" at bounding box center [314, 189] width 31 height 31
radio input "true"
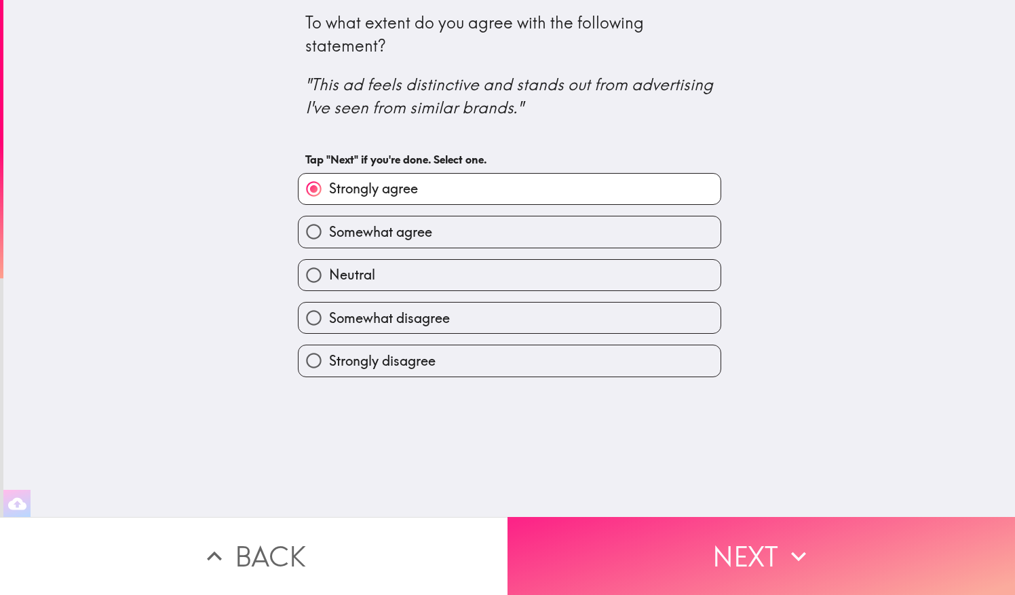
click at [677, 549] on button "Next" at bounding box center [762, 556] width 508 height 78
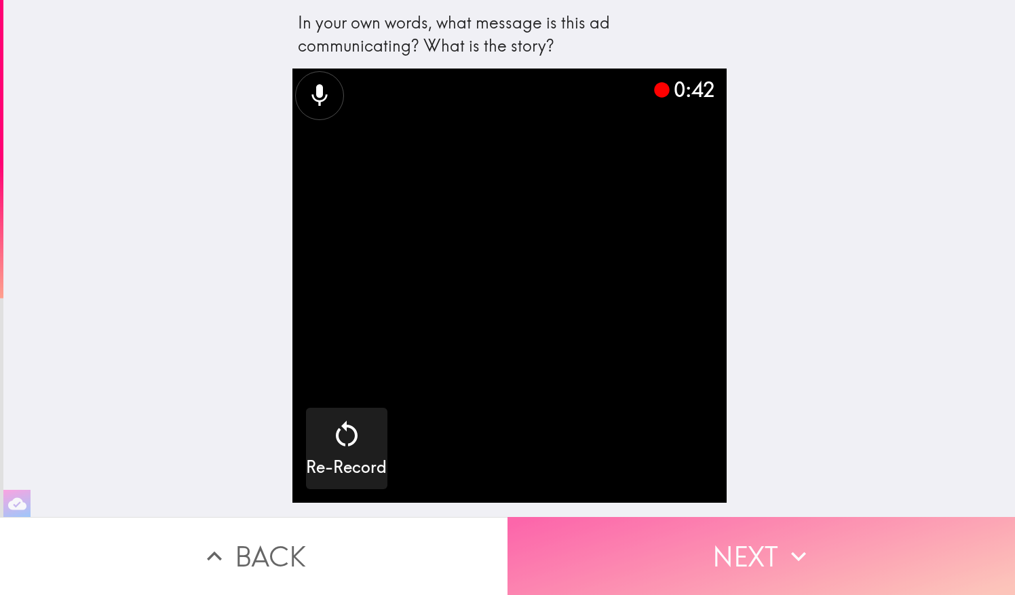
click at [738, 544] on button "Next" at bounding box center [762, 556] width 508 height 78
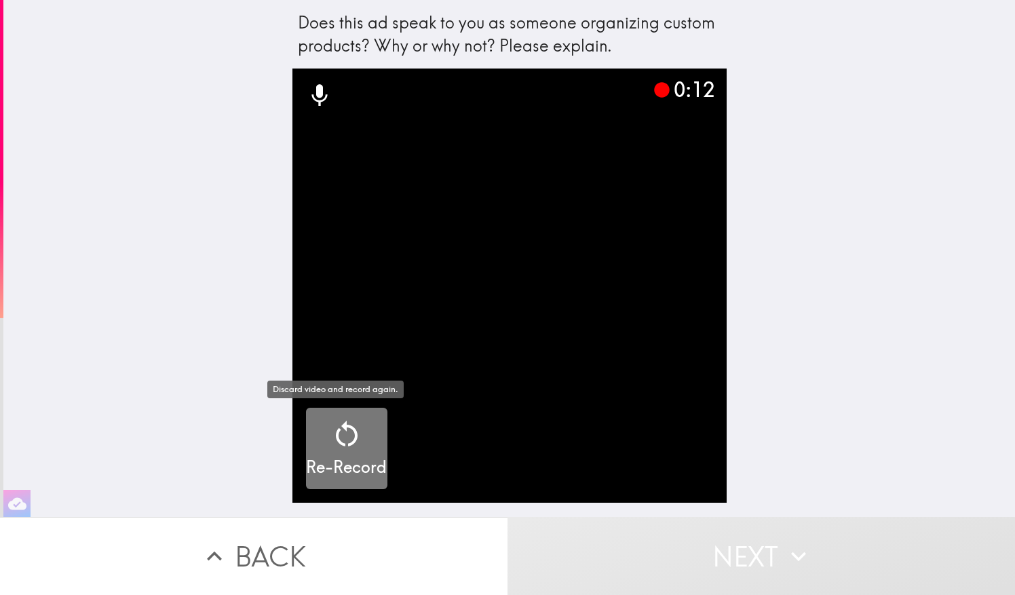
click at [330, 429] on icon "button" at bounding box center [346, 434] width 33 height 33
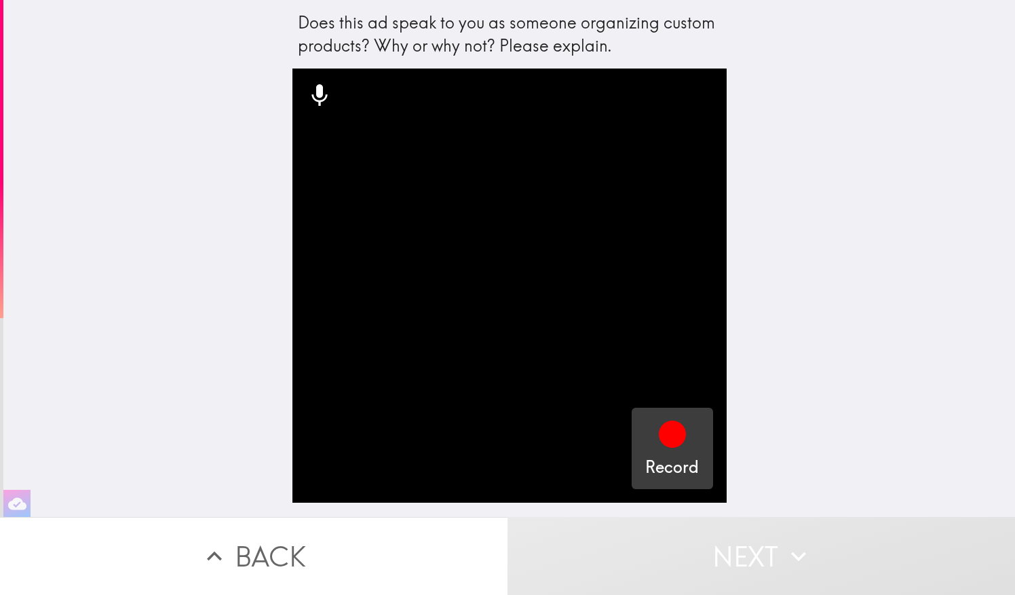
click at [659, 428] on icon "button" at bounding box center [672, 434] width 27 height 27
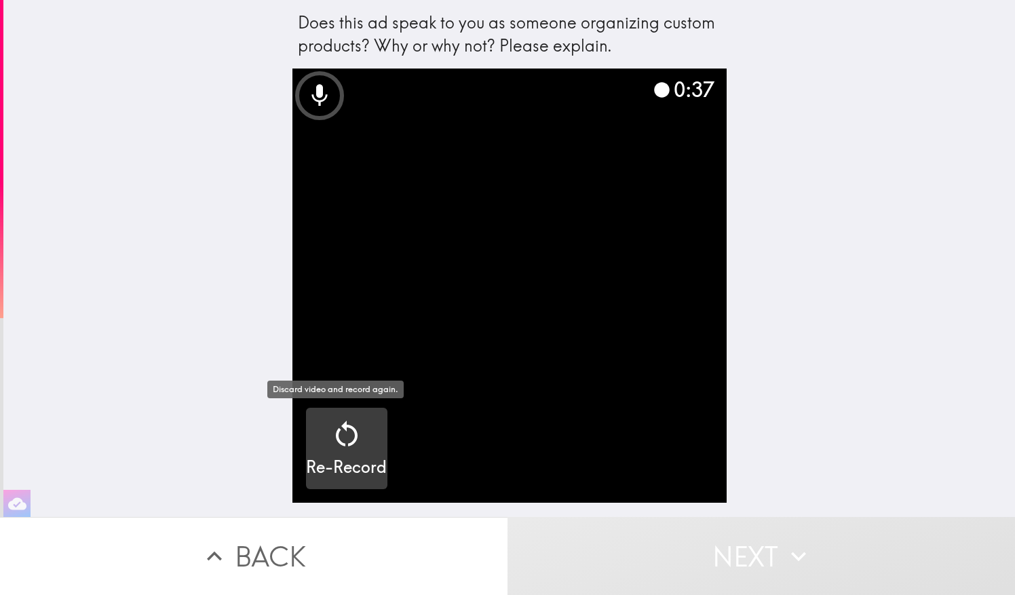
click at [338, 429] on icon "button" at bounding box center [346, 434] width 33 height 33
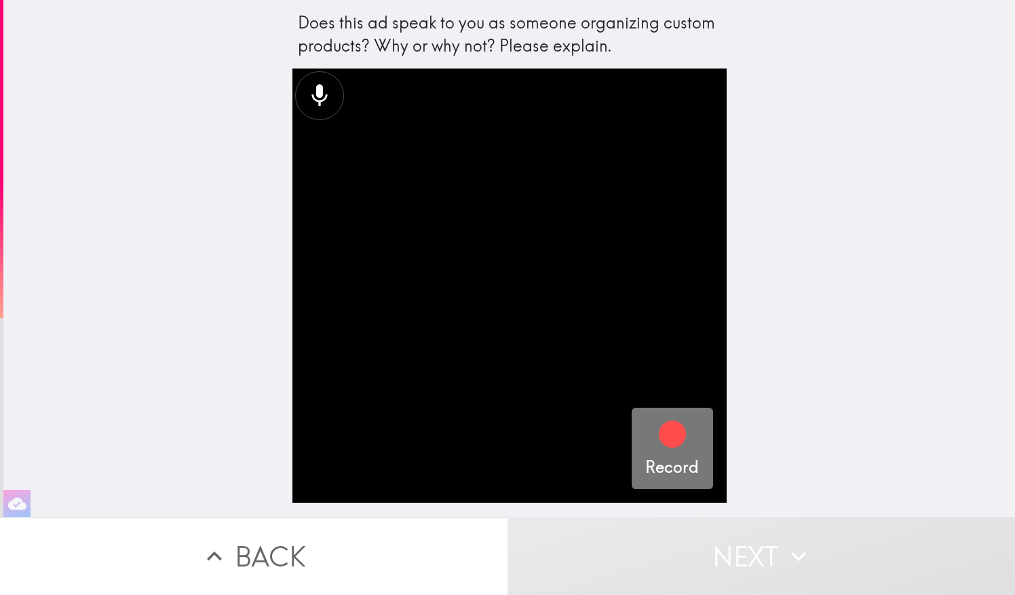
click at [670, 440] on icon "button" at bounding box center [672, 434] width 27 height 27
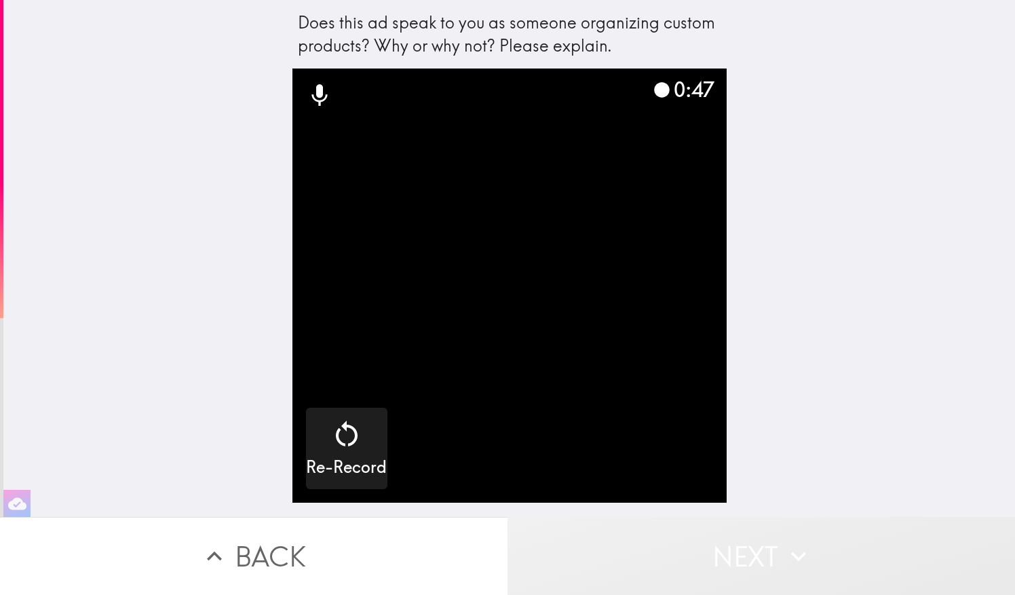
click at [749, 581] on button "Next" at bounding box center [762, 556] width 508 height 78
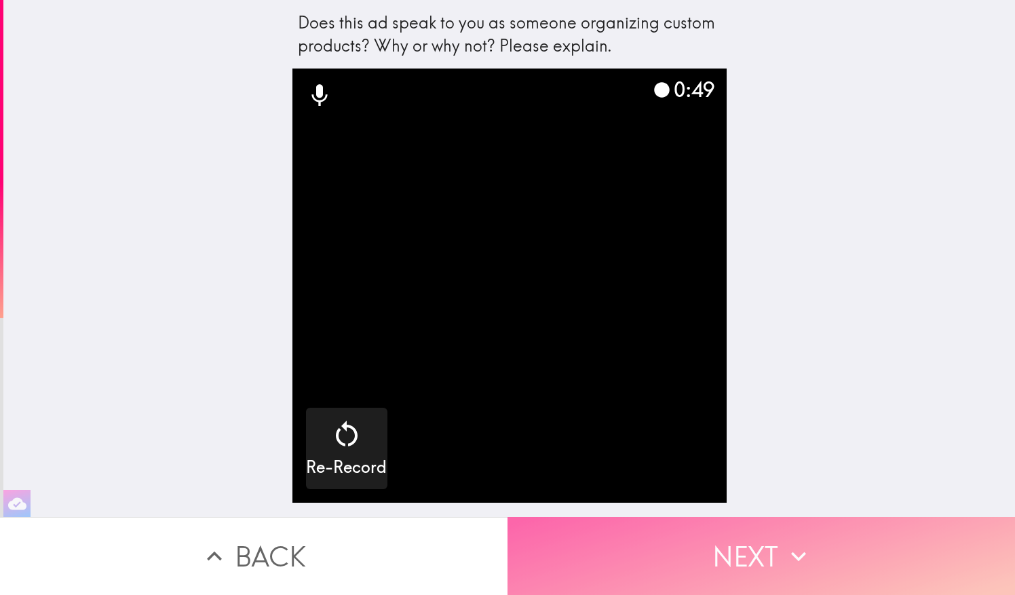
click at [736, 552] on button "Next" at bounding box center [762, 556] width 508 height 78
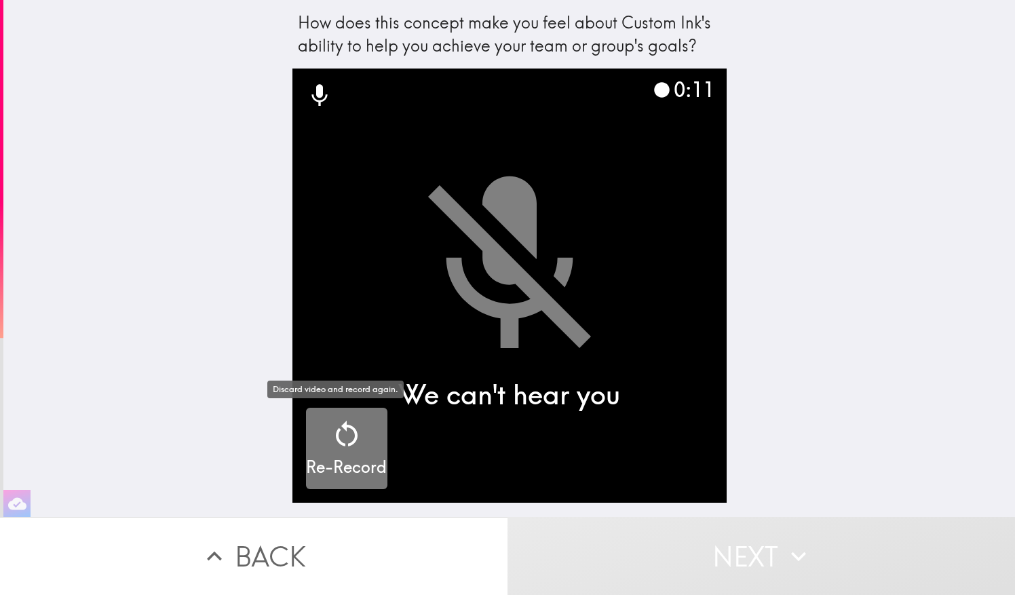
click at [347, 434] on icon "button" at bounding box center [346, 434] width 33 height 33
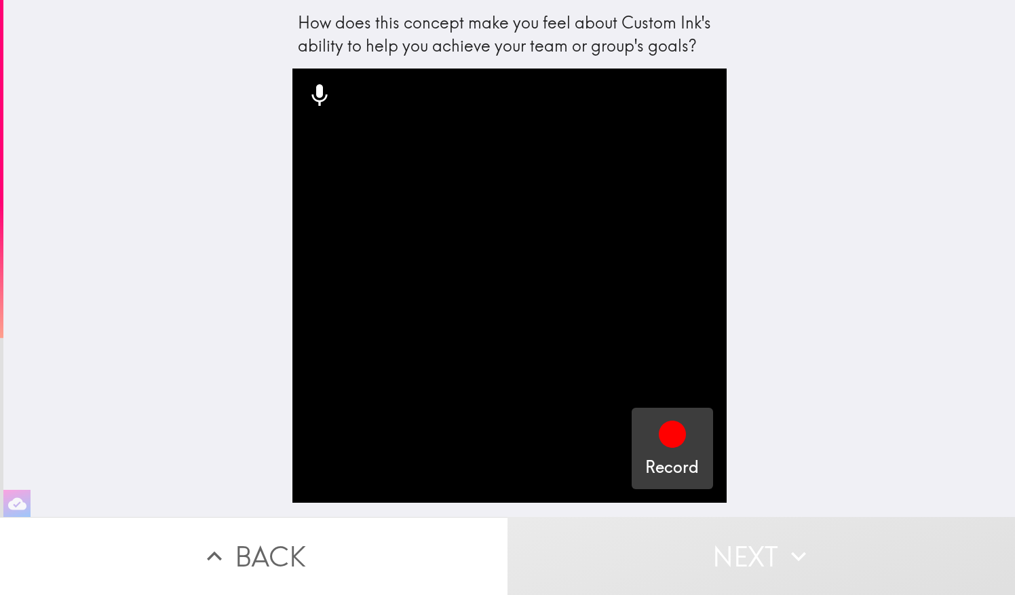
click at [656, 425] on icon "button" at bounding box center [672, 434] width 33 height 33
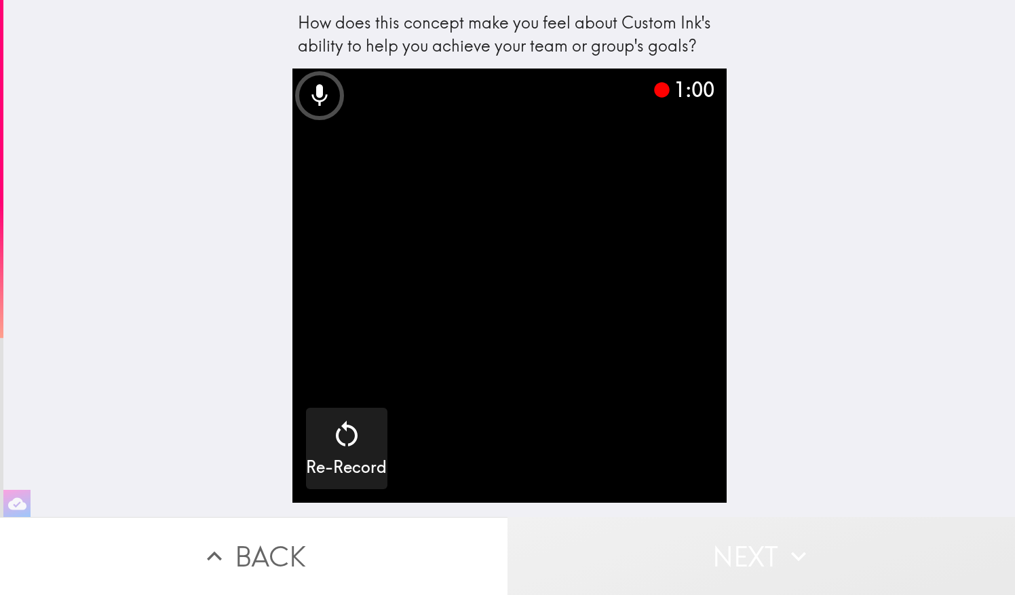
click at [776, 535] on button "Next" at bounding box center [762, 556] width 508 height 78
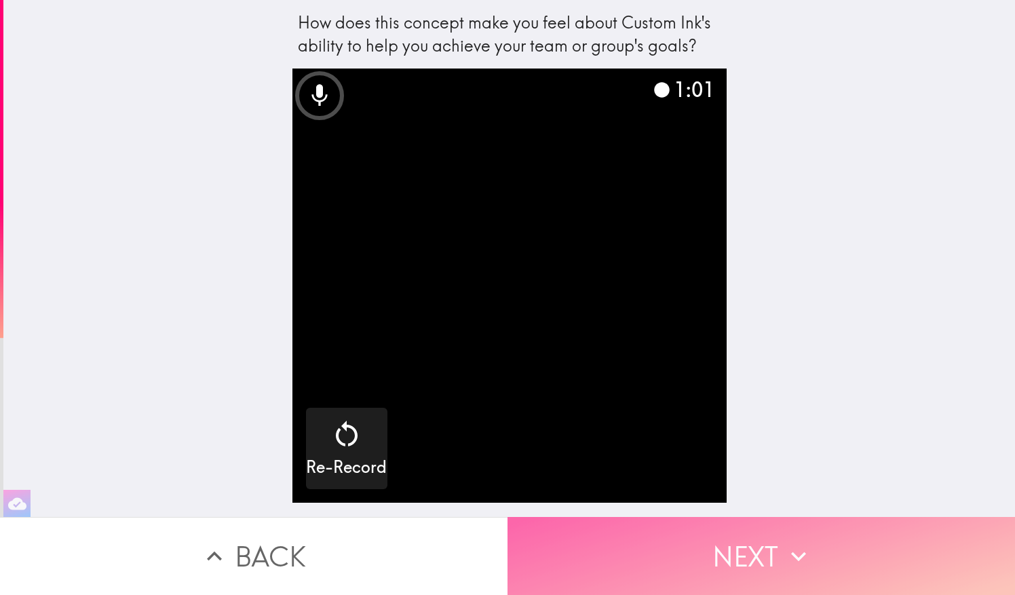
click at [776, 535] on button "Next" at bounding box center [762, 556] width 508 height 78
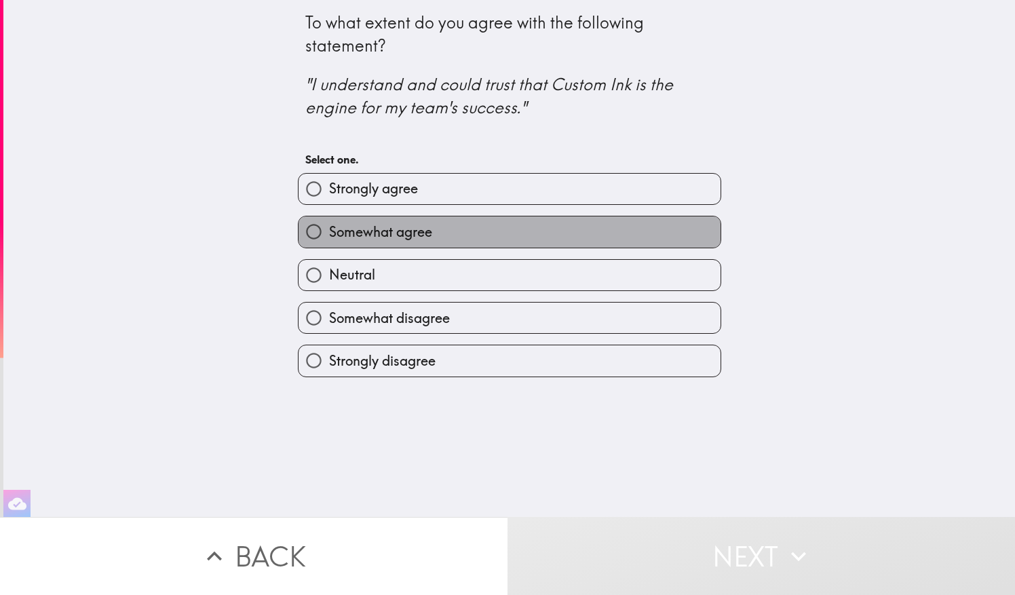
click at [512, 242] on label "Somewhat agree" at bounding box center [510, 231] width 422 height 31
click at [329, 242] on input "Somewhat agree" at bounding box center [314, 231] width 31 height 31
radio input "true"
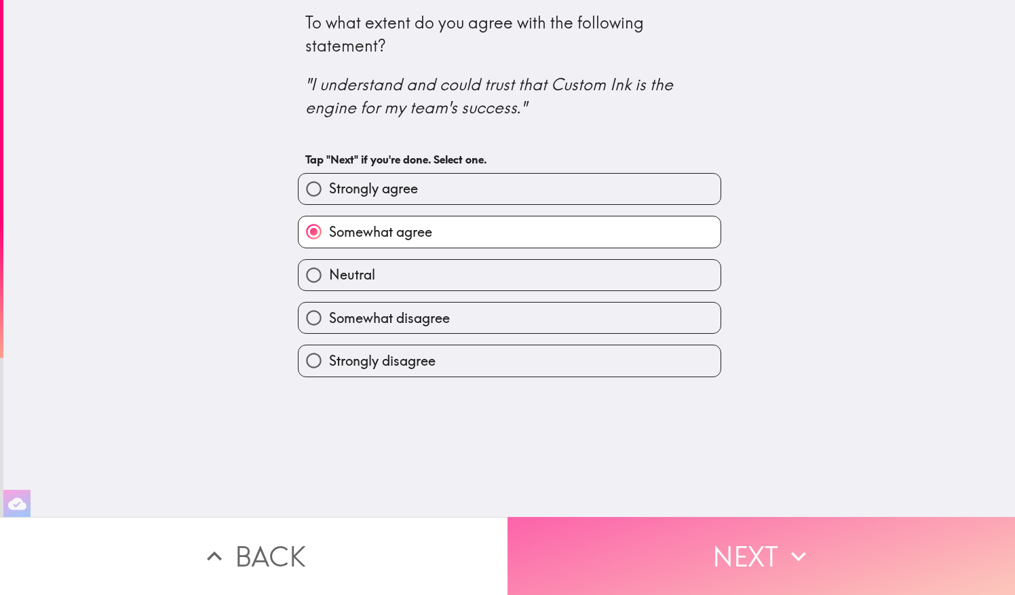
click at [693, 533] on button "Next" at bounding box center [762, 556] width 508 height 78
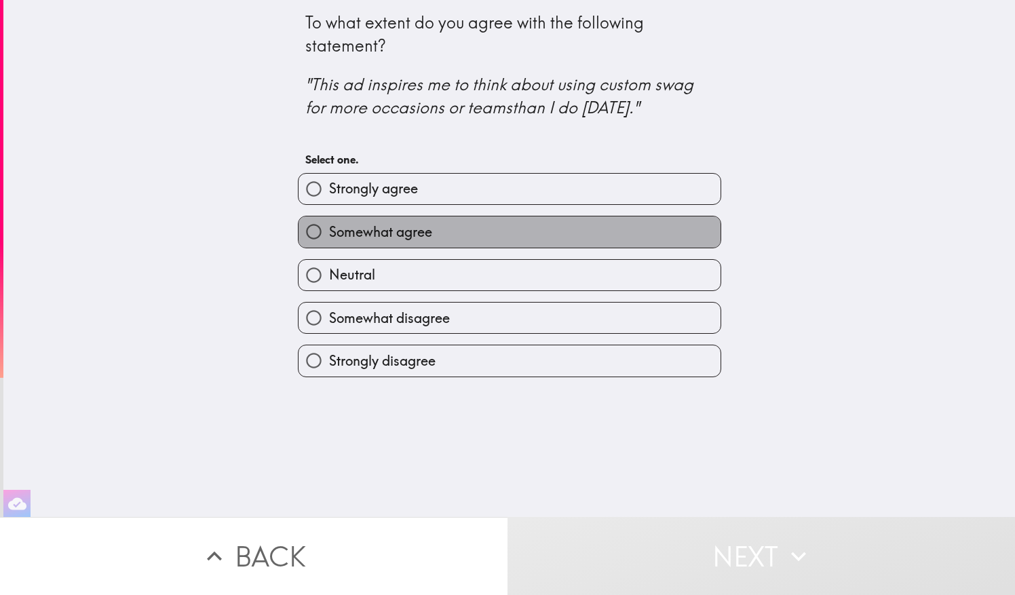
click at [487, 225] on label "Somewhat agree" at bounding box center [510, 231] width 422 height 31
click at [329, 225] on input "Somewhat agree" at bounding box center [314, 231] width 31 height 31
radio input "true"
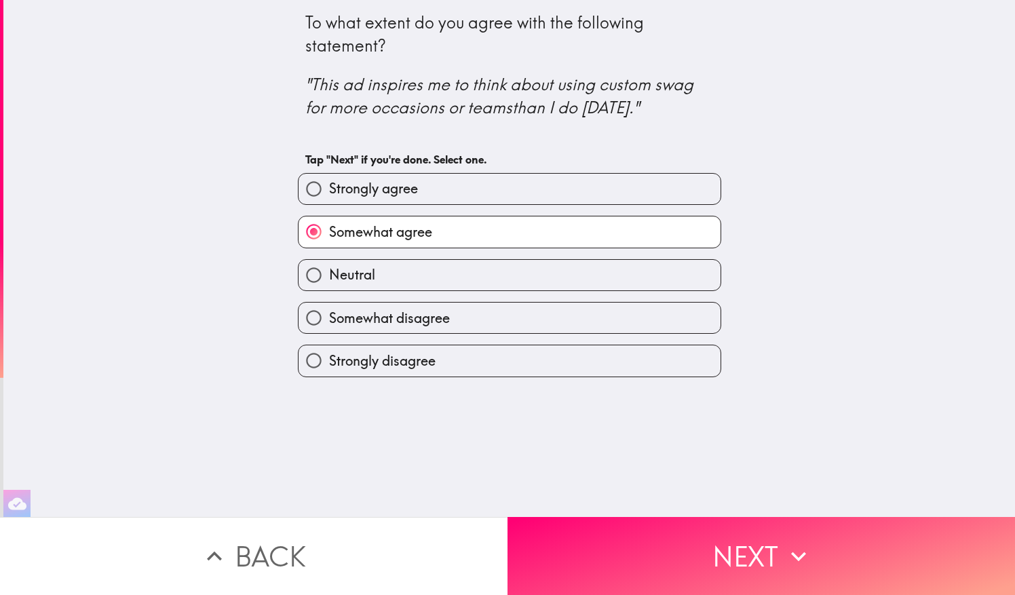
click at [508, 273] on label "Neutral" at bounding box center [510, 275] width 422 height 31
click at [329, 273] on input "Neutral" at bounding box center [314, 275] width 31 height 31
radio input "true"
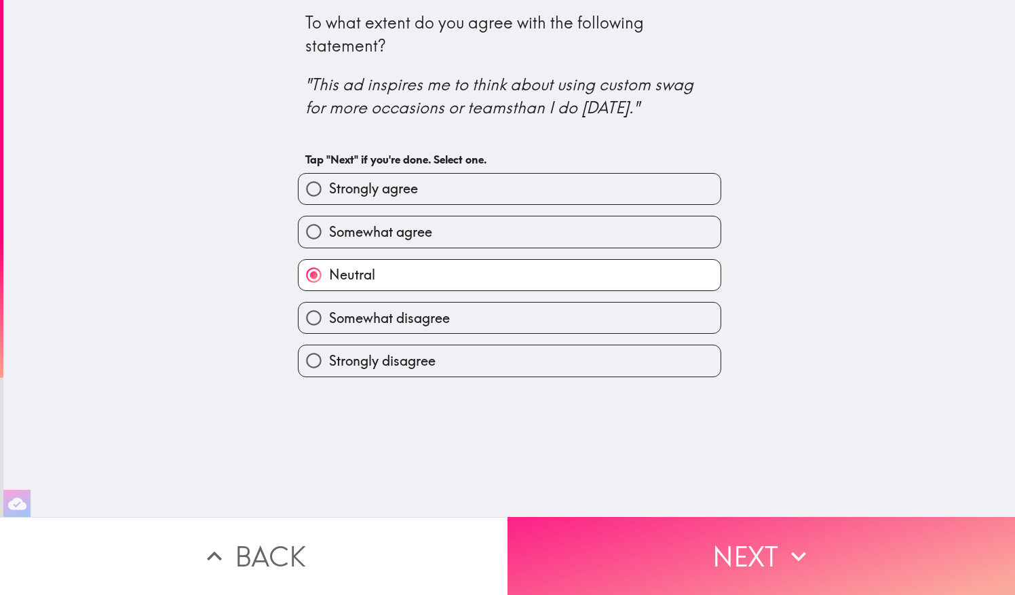
click at [776, 531] on button "Next" at bounding box center [762, 556] width 508 height 78
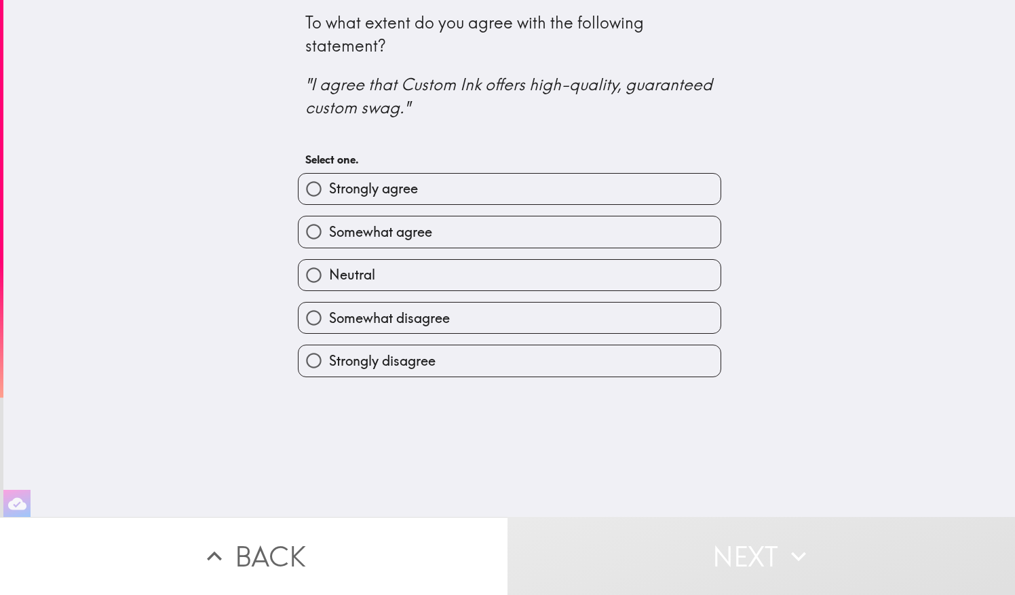
click at [524, 277] on label "Neutral" at bounding box center [510, 275] width 422 height 31
click at [329, 277] on input "Neutral" at bounding box center [314, 275] width 31 height 31
radio input "true"
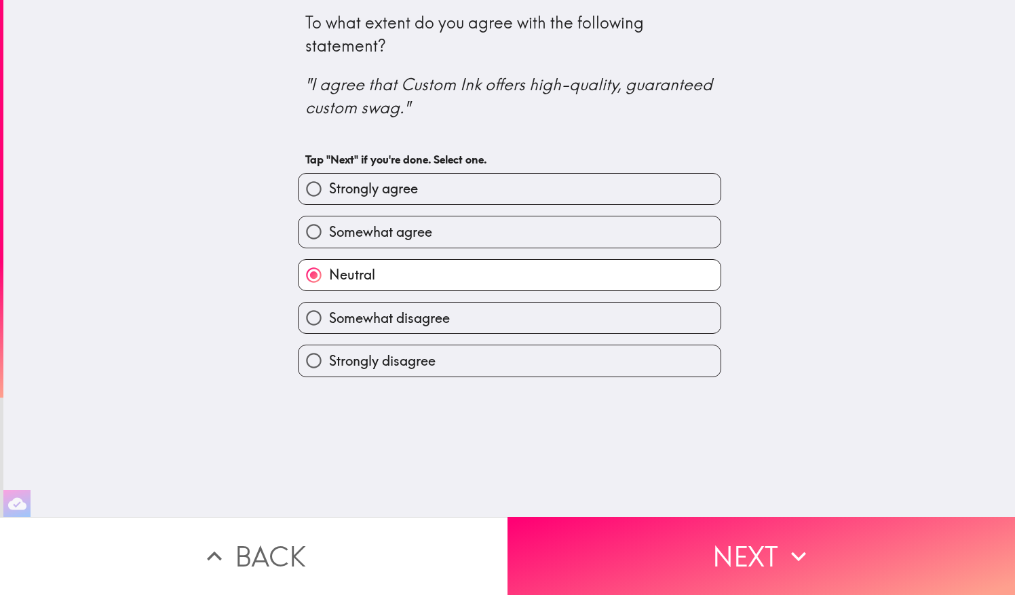
click at [533, 224] on label "Somewhat agree" at bounding box center [510, 231] width 422 height 31
click at [329, 224] on input "Somewhat agree" at bounding box center [314, 231] width 31 height 31
radio input "true"
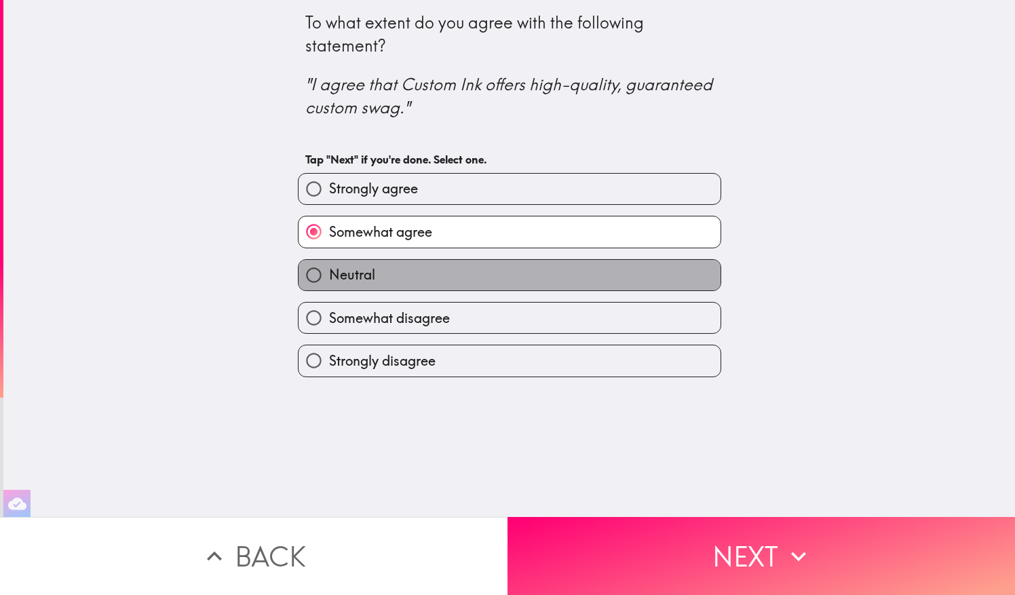
click at [538, 272] on label "Neutral" at bounding box center [510, 275] width 422 height 31
click at [329, 272] on input "Neutral" at bounding box center [314, 275] width 31 height 31
radio input "true"
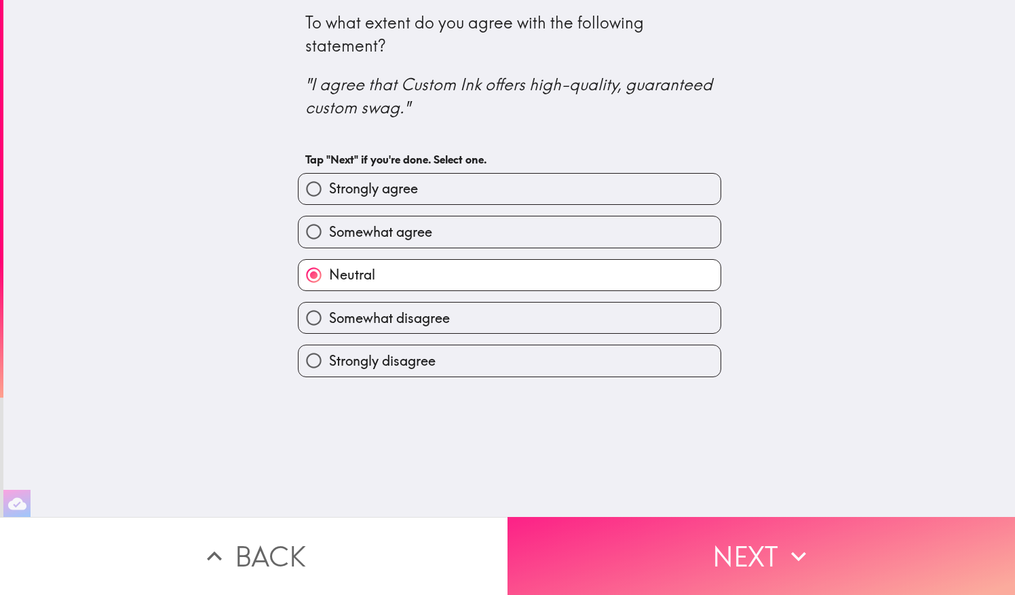
click at [718, 533] on button "Next" at bounding box center [762, 556] width 508 height 78
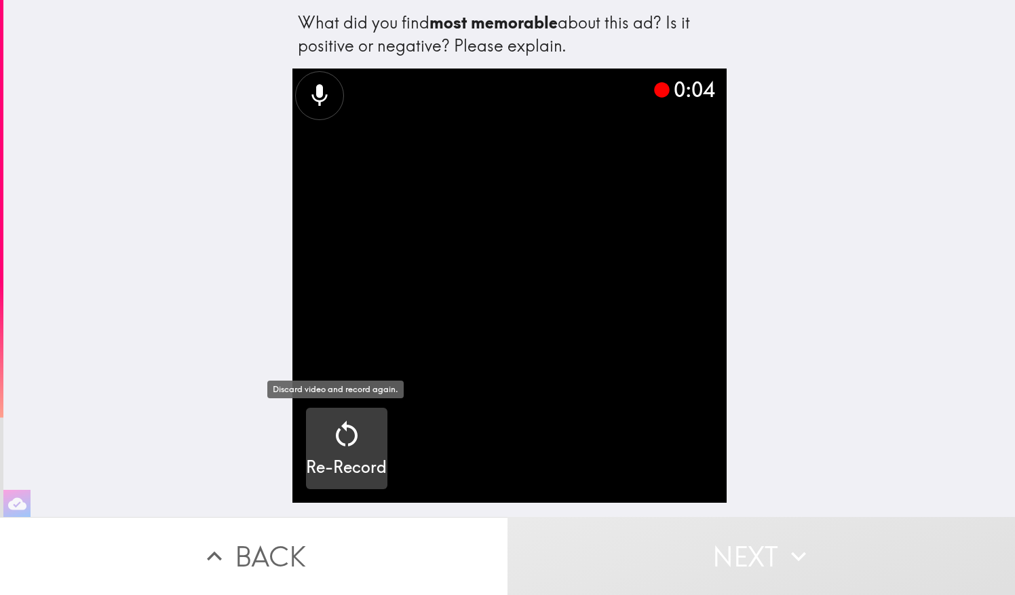
click at [318, 438] on div "Re-Record" at bounding box center [346, 448] width 81 height 61
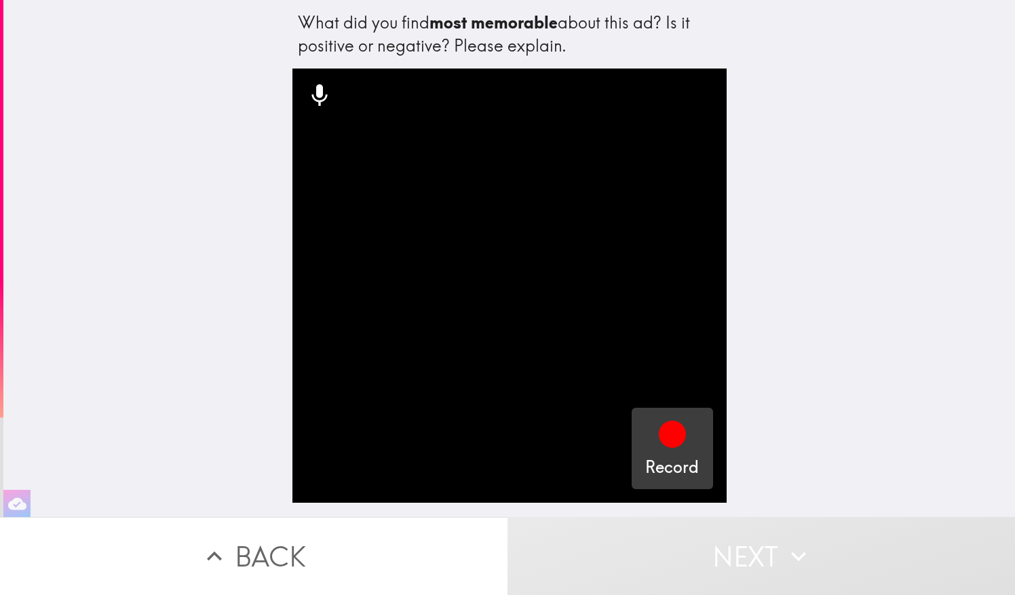
click at [664, 434] on icon "button" at bounding box center [672, 434] width 27 height 27
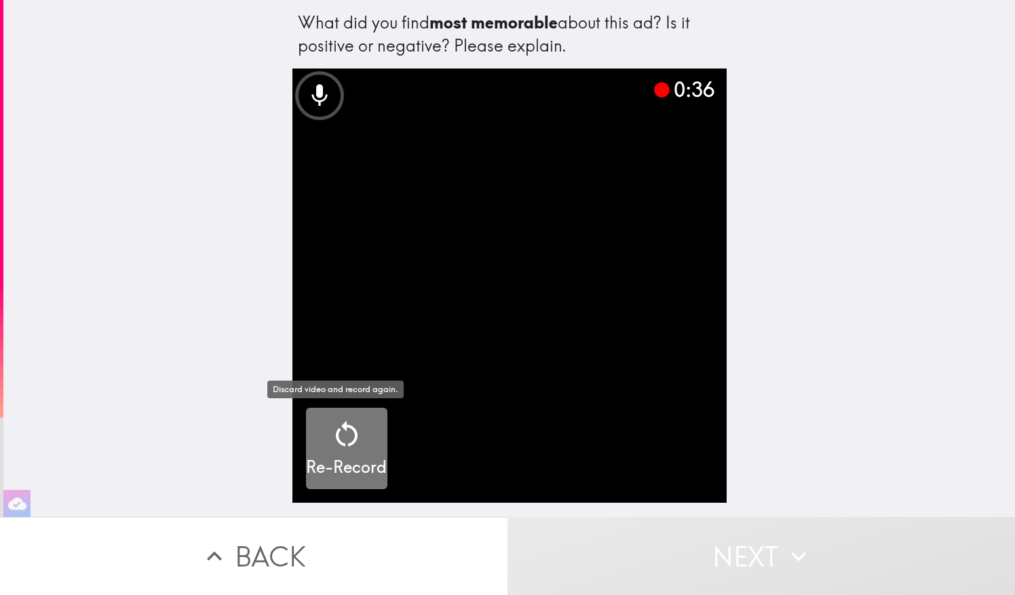
click at [330, 419] on icon "button" at bounding box center [346, 434] width 33 height 33
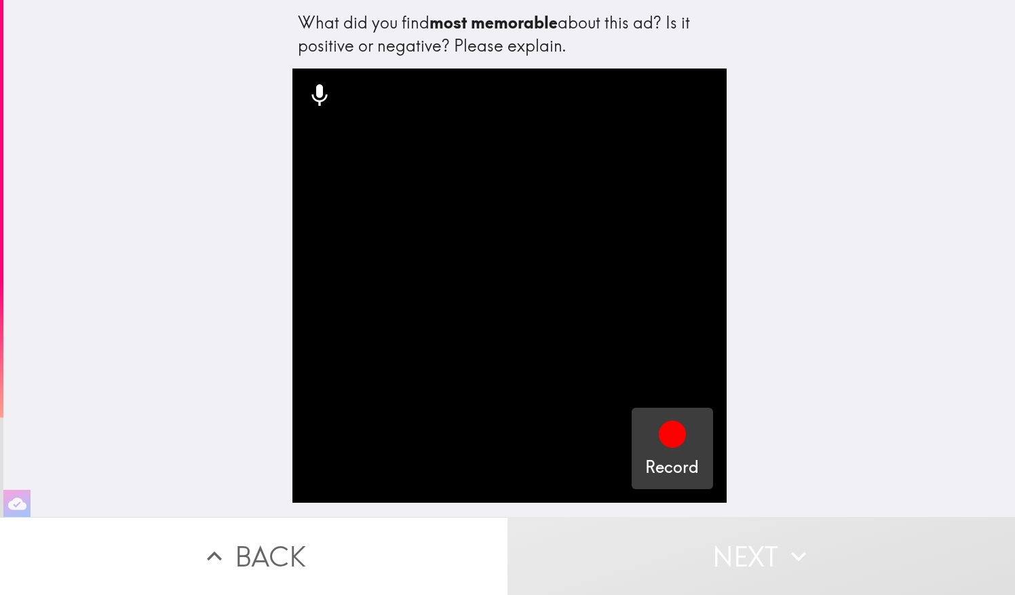
click at [661, 428] on icon "button" at bounding box center [672, 434] width 27 height 27
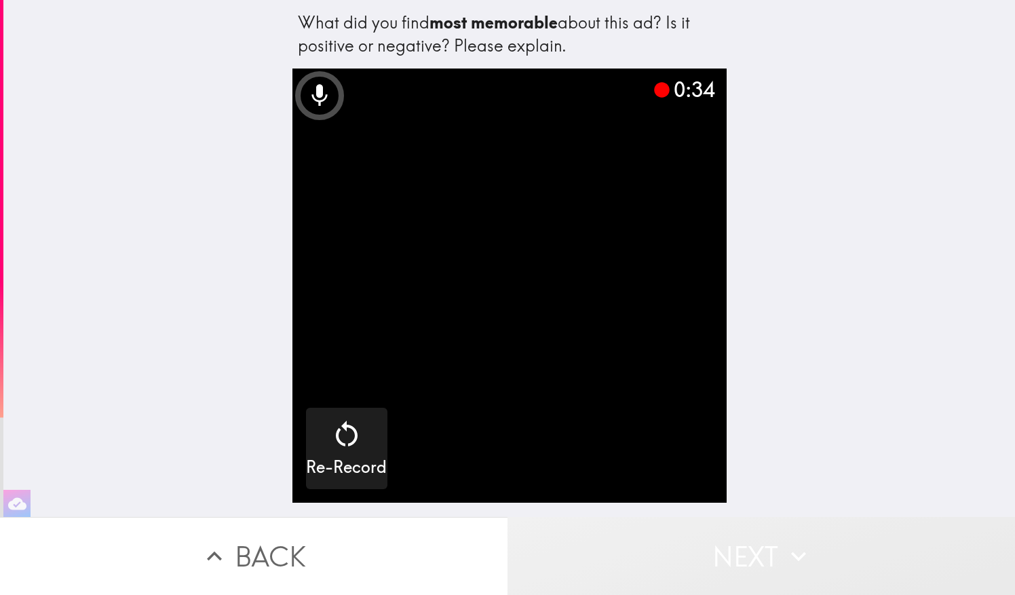
click at [752, 547] on button "Next" at bounding box center [762, 556] width 508 height 78
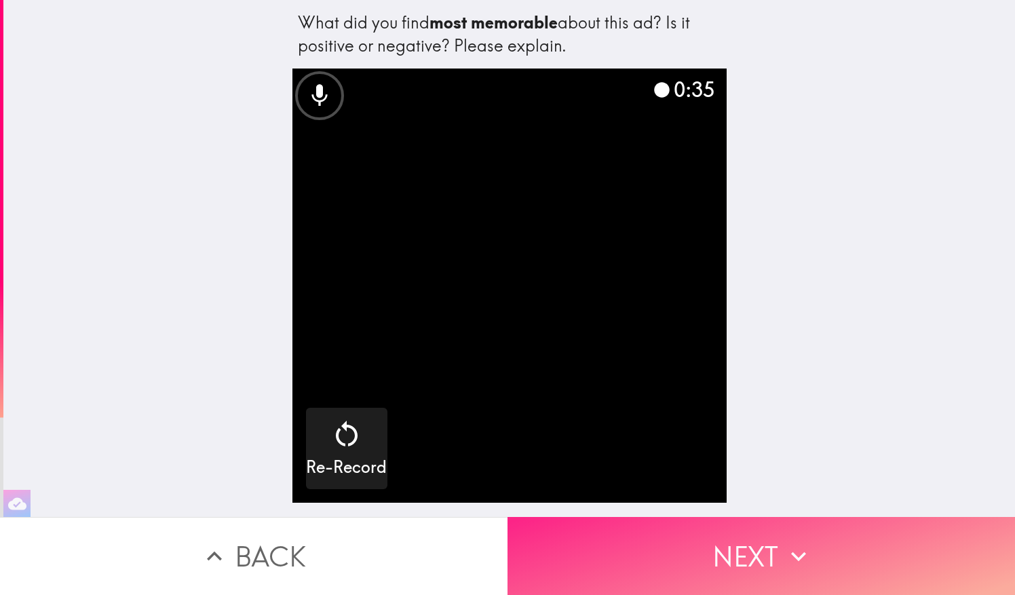
click at [752, 547] on button "Next" at bounding box center [762, 556] width 508 height 78
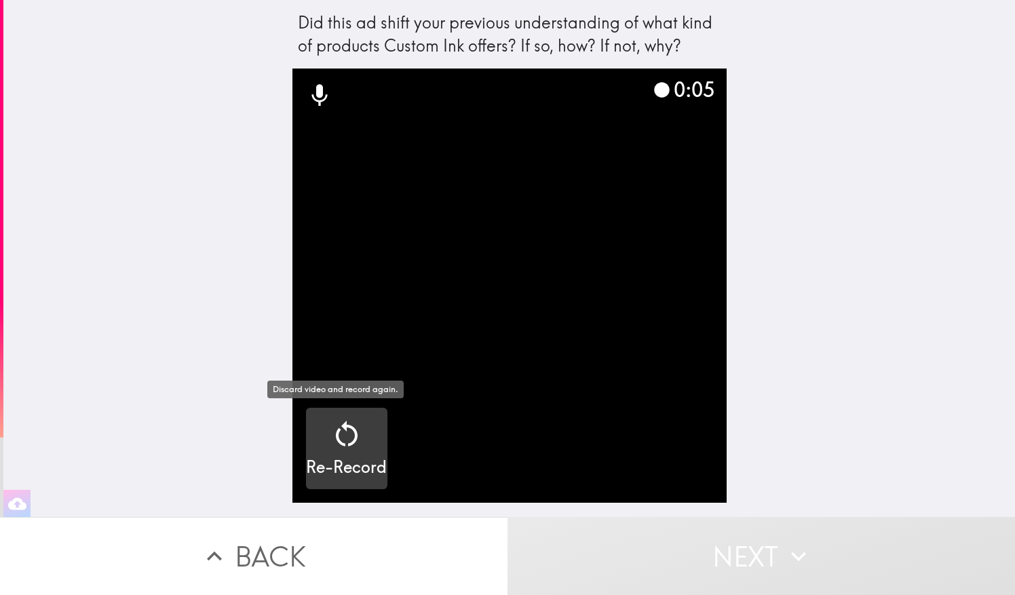
click at [330, 449] on icon "button" at bounding box center [346, 434] width 33 height 33
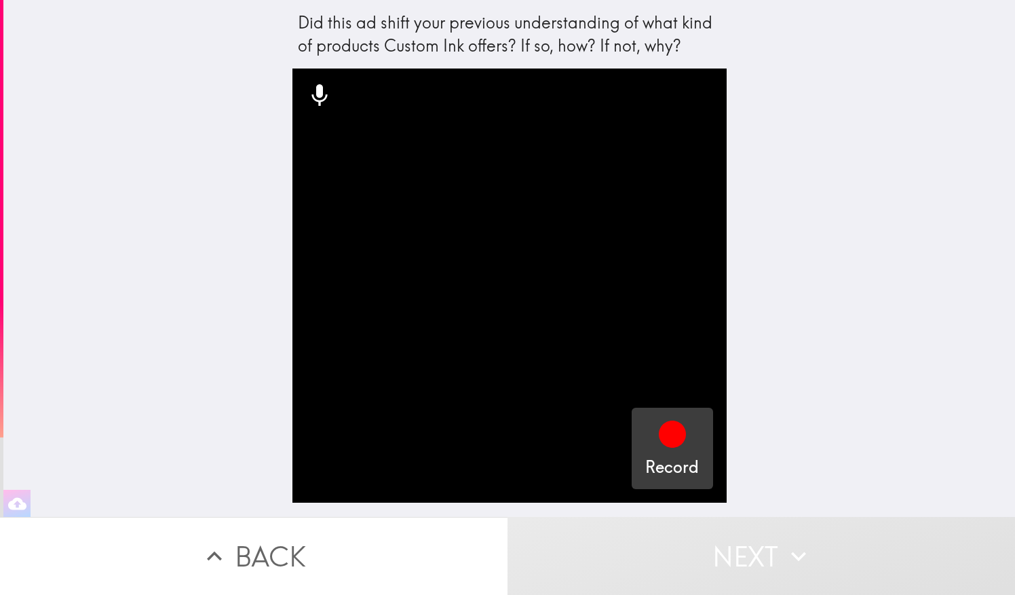
click at [666, 428] on icon "button" at bounding box center [672, 434] width 27 height 27
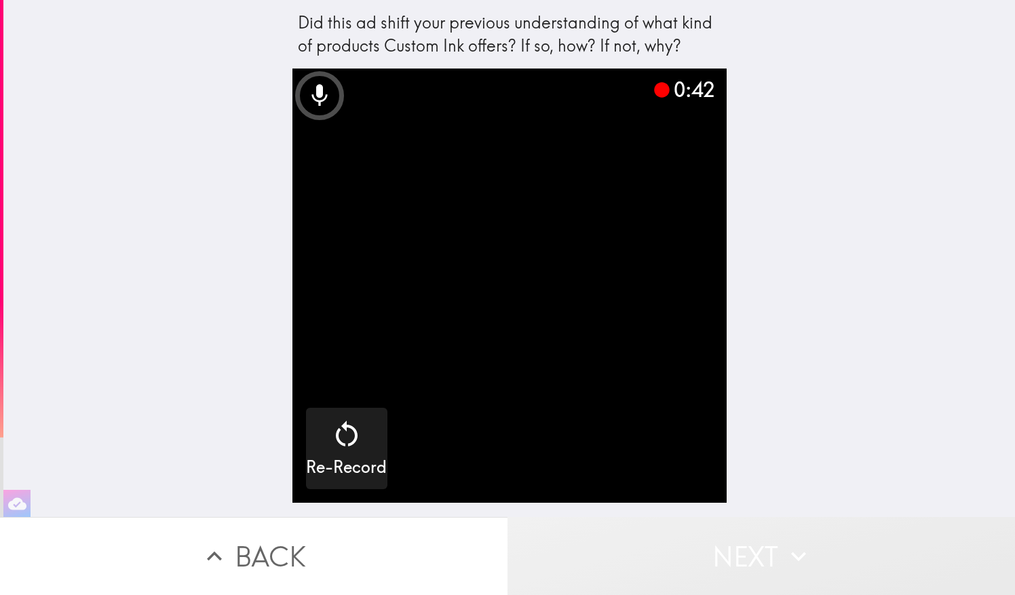
click at [739, 558] on button "Next" at bounding box center [762, 556] width 508 height 78
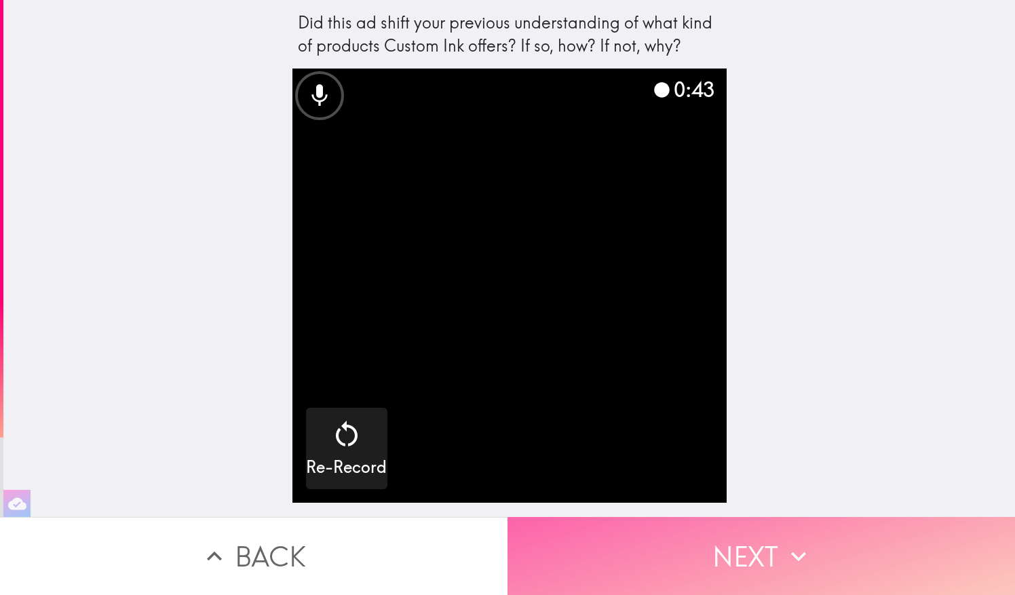
click at [739, 558] on button "Next" at bounding box center [762, 556] width 508 height 78
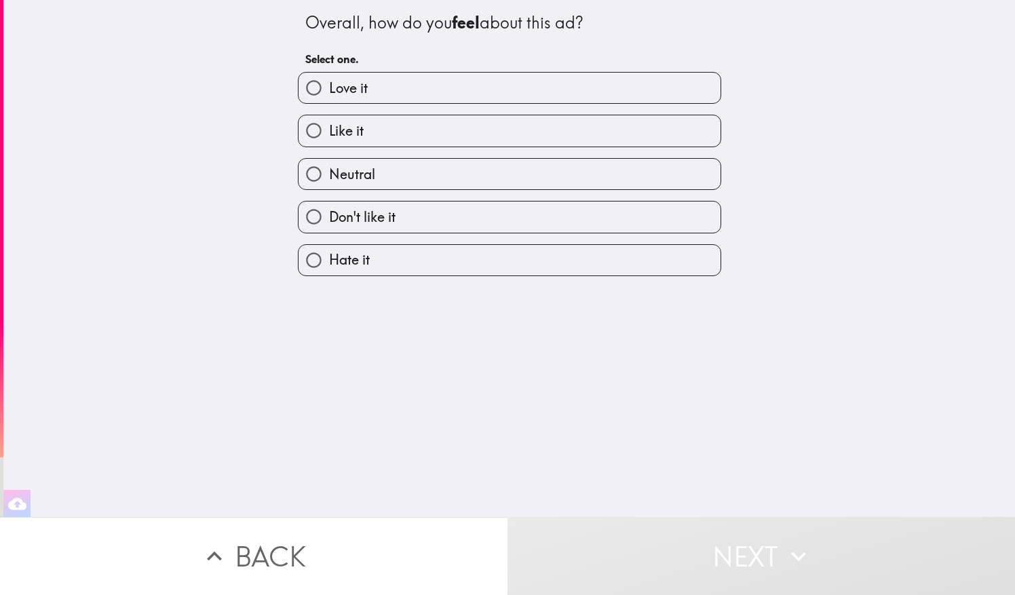
click at [445, 138] on label "Like it" at bounding box center [510, 130] width 422 height 31
click at [329, 138] on input "Like it" at bounding box center [314, 130] width 31 height 31
radio input "true"
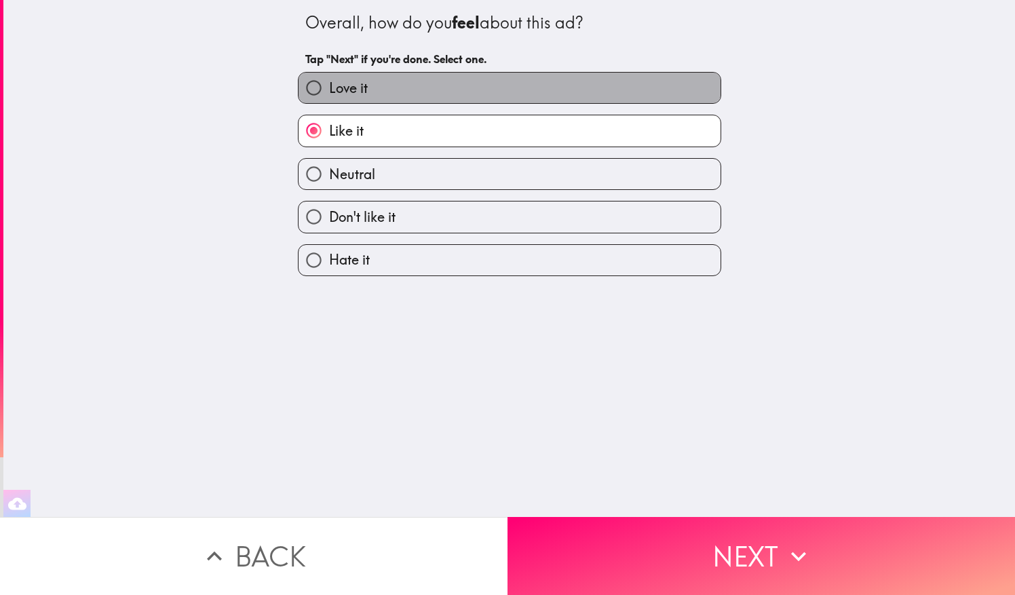
click at [463, 75] on label "Love it" at bounding box center [510, 88] width 422 height 31
click at [329, 75] on input "Love it" at bounding box center [314, 88] width 31 height 31
radio input "true"
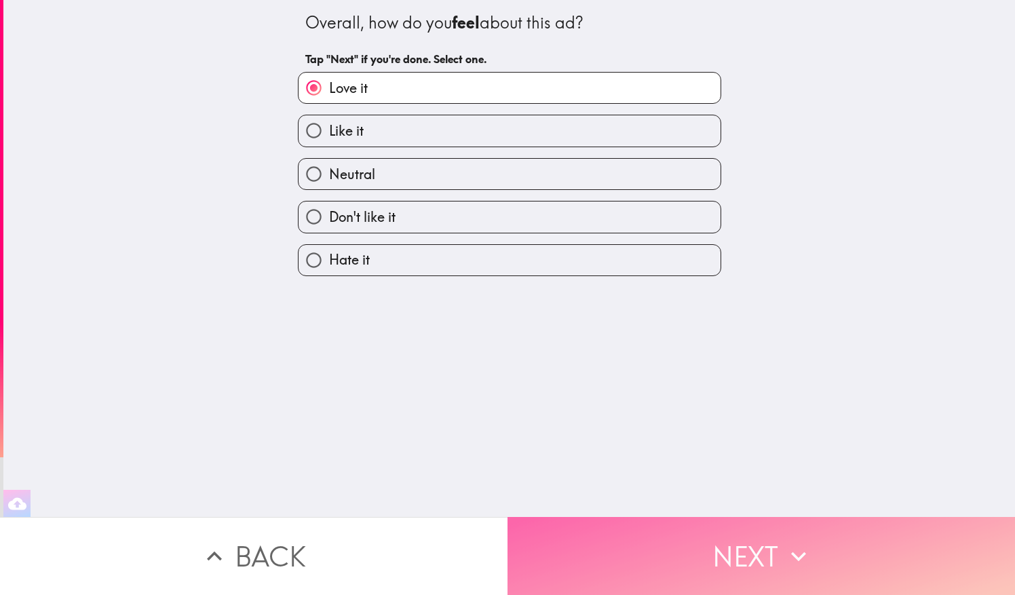
click at [708, 532] on button "Next" at bounding box center [762, 556] width 508 height 78
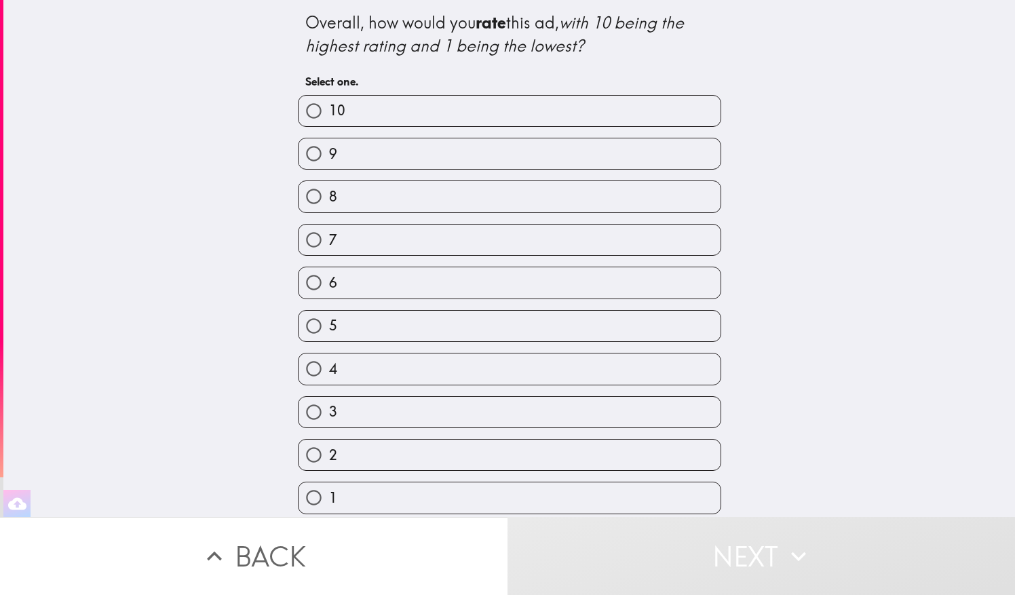
scroll to position [12, 0]
click at [434, 141] on label "9" at bounding box center [510, 153] width 422 height 31
click at [329, 141] on input "9" at bounding box center [314, 153] width 31 height 31
radio input "true"
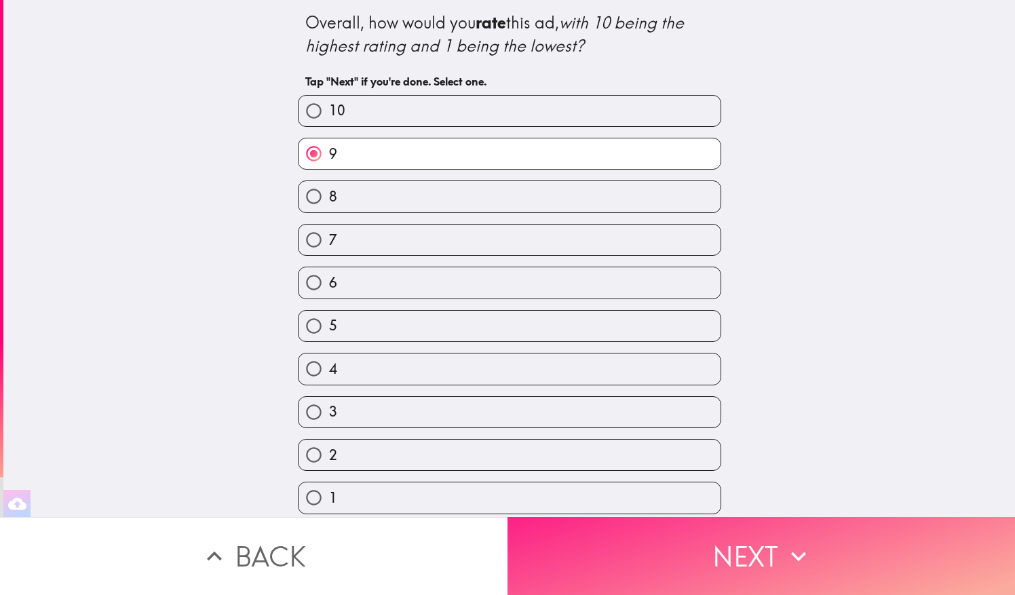
click at [736, 559] on button "Next" at bounding box center [762, 556] width 508 height 78
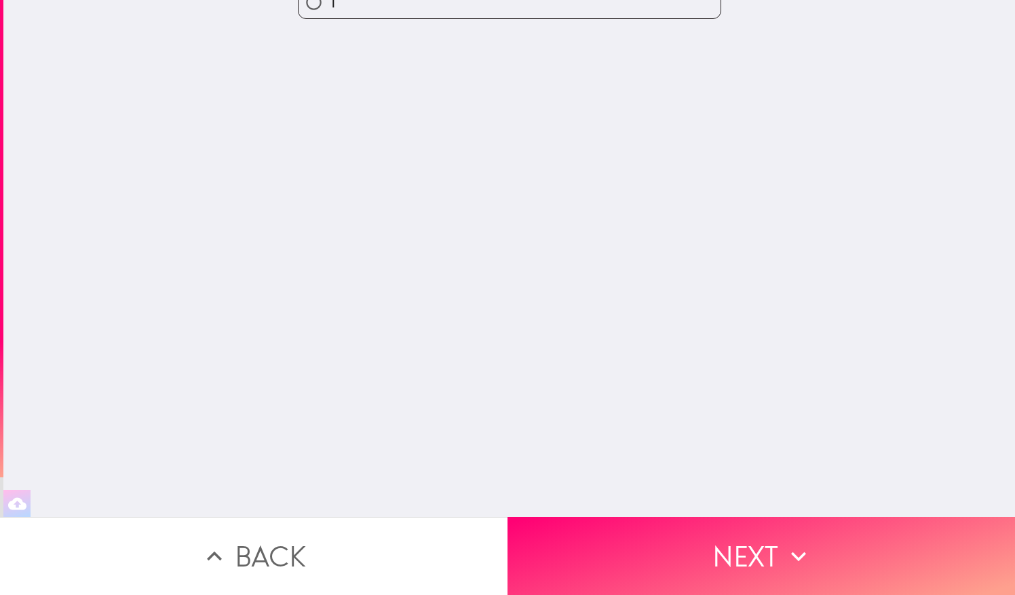
scroll to position [0, 0]
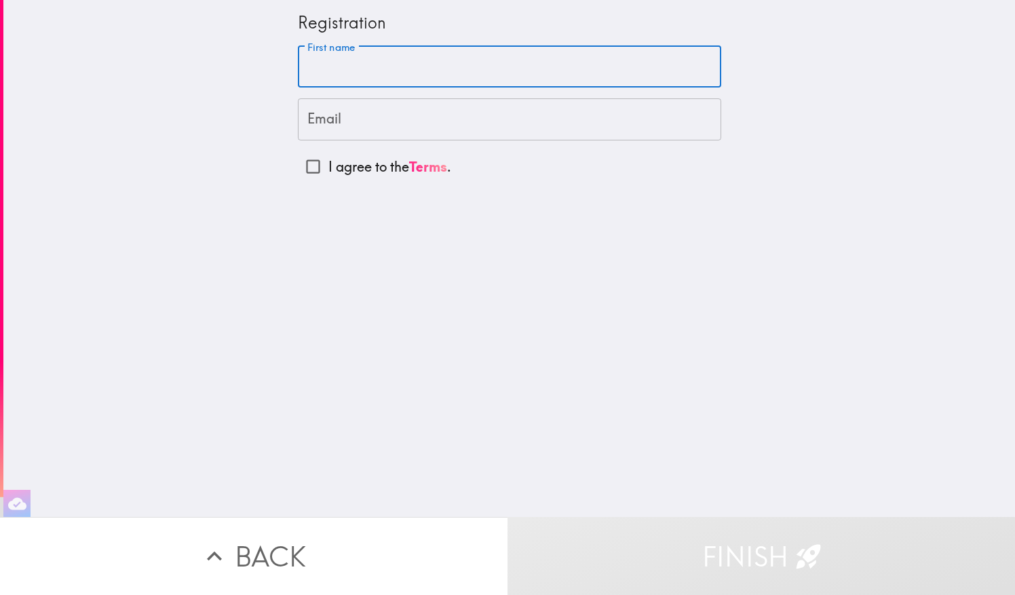
click at [421, 70] on input "First name" at bounding box center [509, 67] width 423 height 42
type input "[PERSON_NAME]"
type input "[EMAIL_ADDRESS][DOMAIN_NAME]"
click at [303, 169] on input "I agree to the Terms ." at bounding box center [313, 166] width 31 height 31
checkbox input "true"
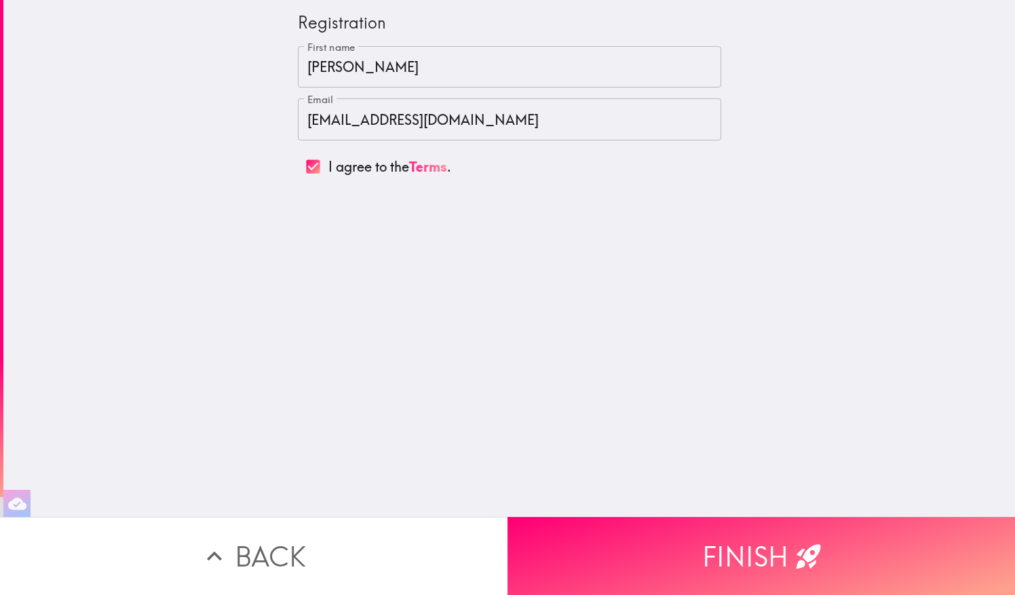
drag, startPoint x: 715, startPoint y: 541, endPoint x: 520, endPoint y: 149, distance: 437.3
click at [520, 149] on div "Registration First name [PERSON_NAME] First name Email [EMAIL_ADDRESS][DOMAIN_N…" at bounding box center [507, 297] width 1015 height 595
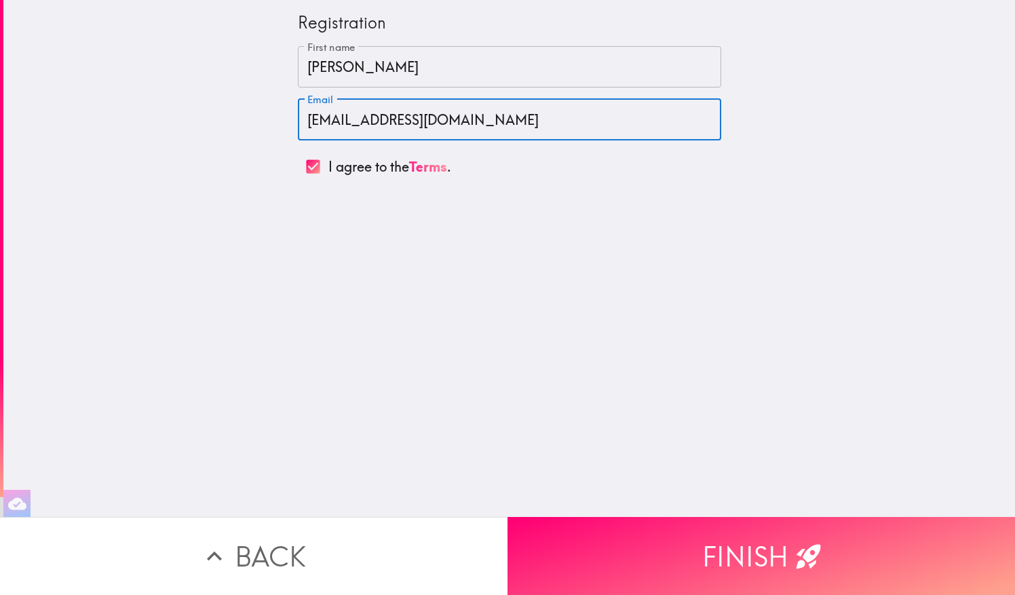
drag, startPoint x: 479, startPoint y: 120, endPoint x: 225, endPoint y: 118, distance: 253.8
click at [225, 118] on div "Registration First name [PERSON_NAME] First name Email [EMAIL_ADDRESS][DOMAIN_N…" at bounding box center [509, 258] width 1012 height 517
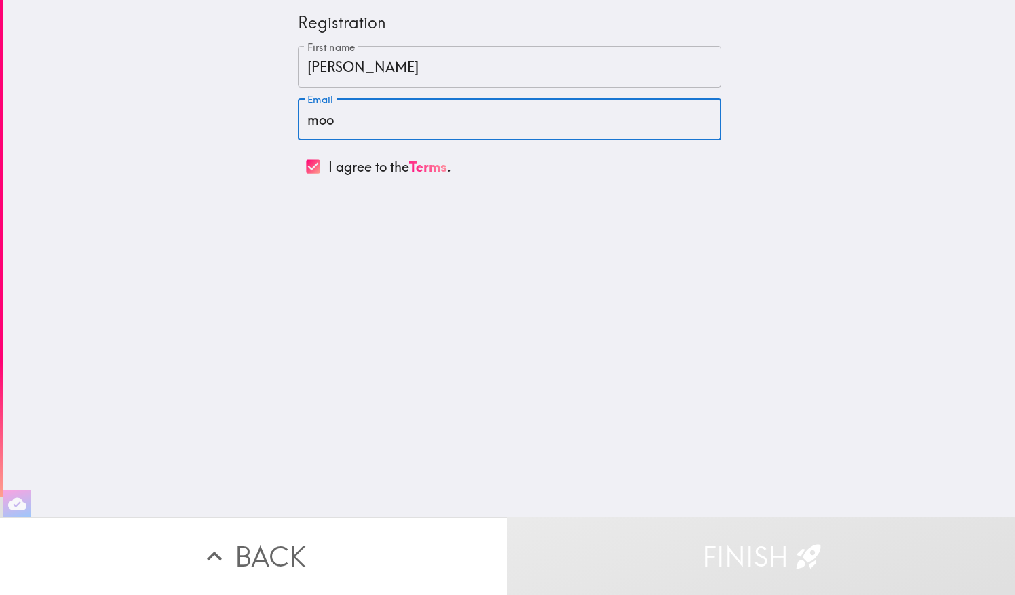
type input "[EMAIL_ADDRESS][DOMAIN_NAME]"
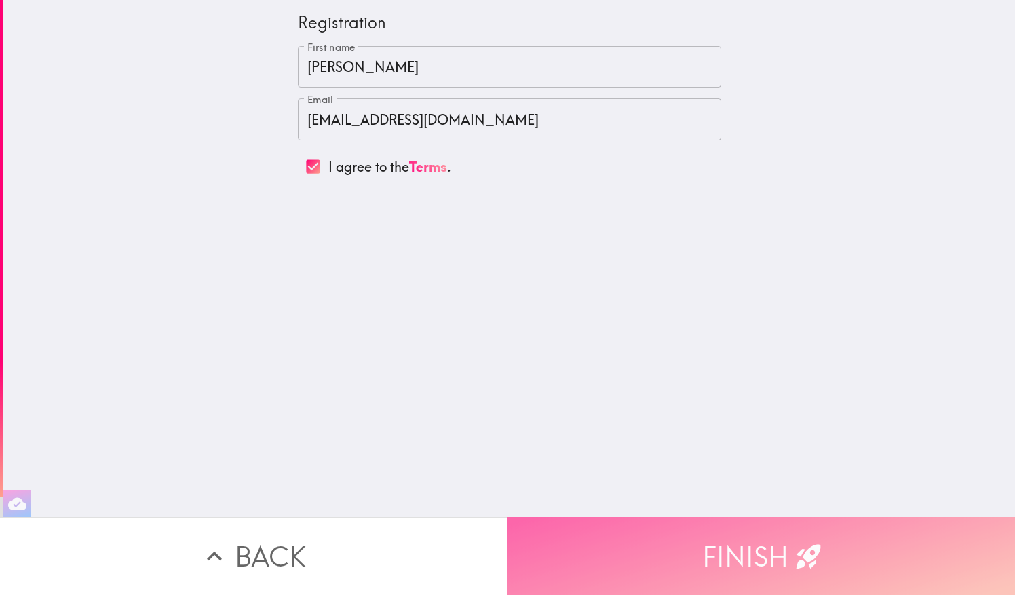
click at [723, 531] on button "Finish" at bounding box center [762, 556] width 508 height 78
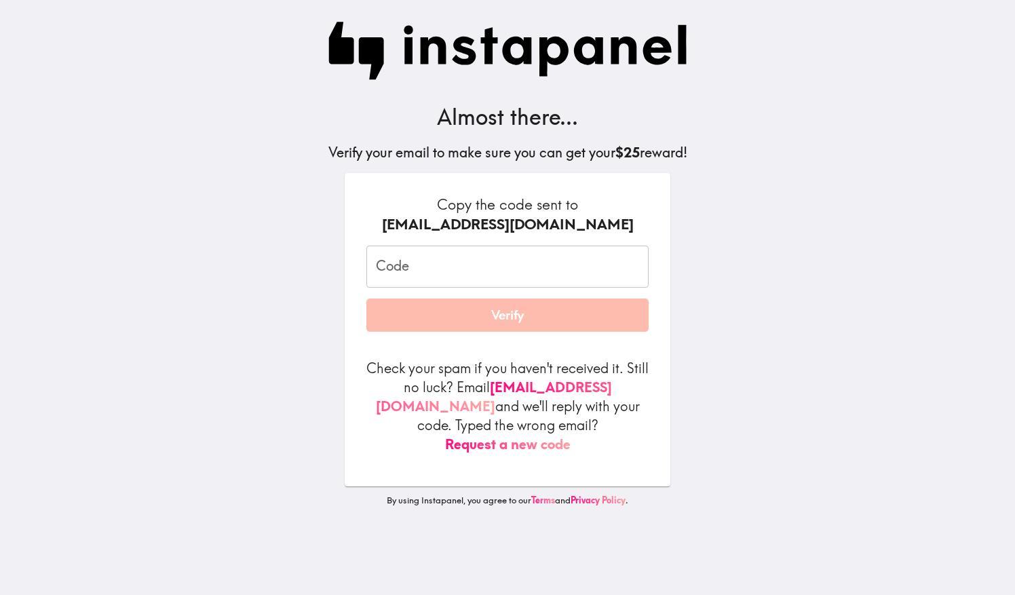
click at [440, 261] on input "Code" at bounding box center [507, 267] width 282 height 42
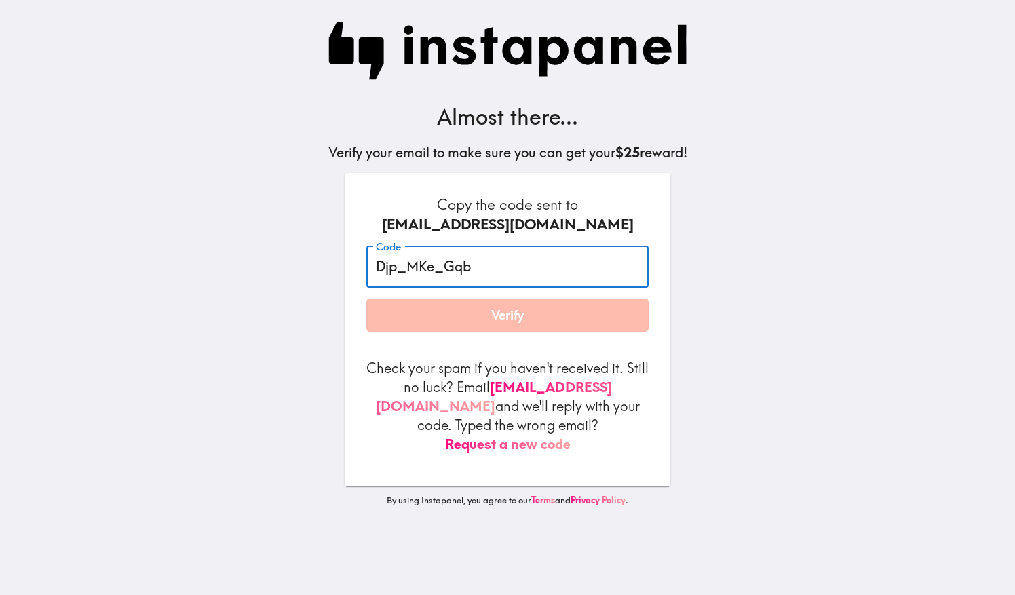
type input "Djp_MKe_Gqb"
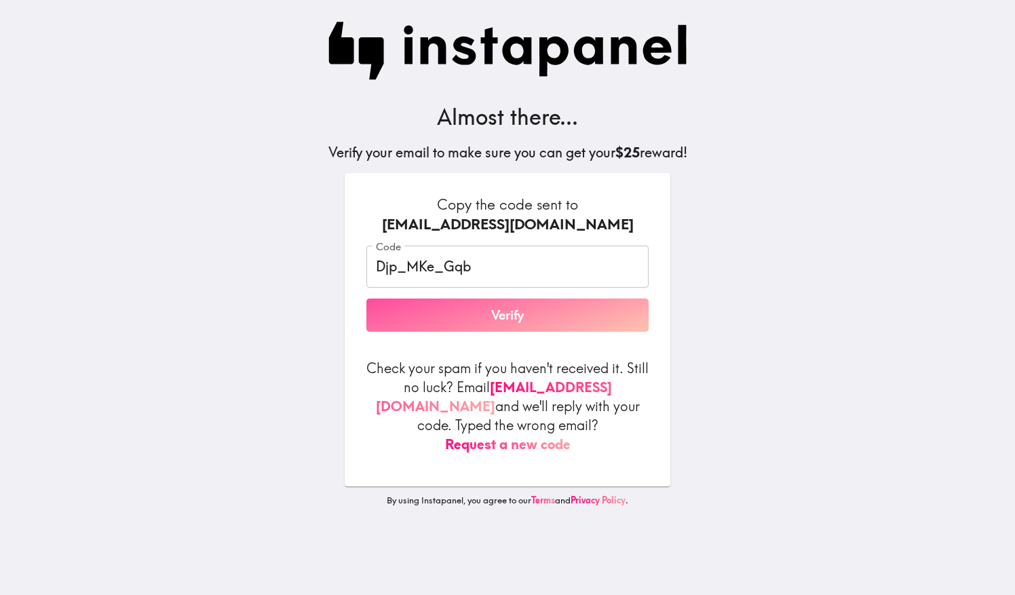
click at [487, 320] on button "Verify" at bounding box center [507, 316] width 282 height 34
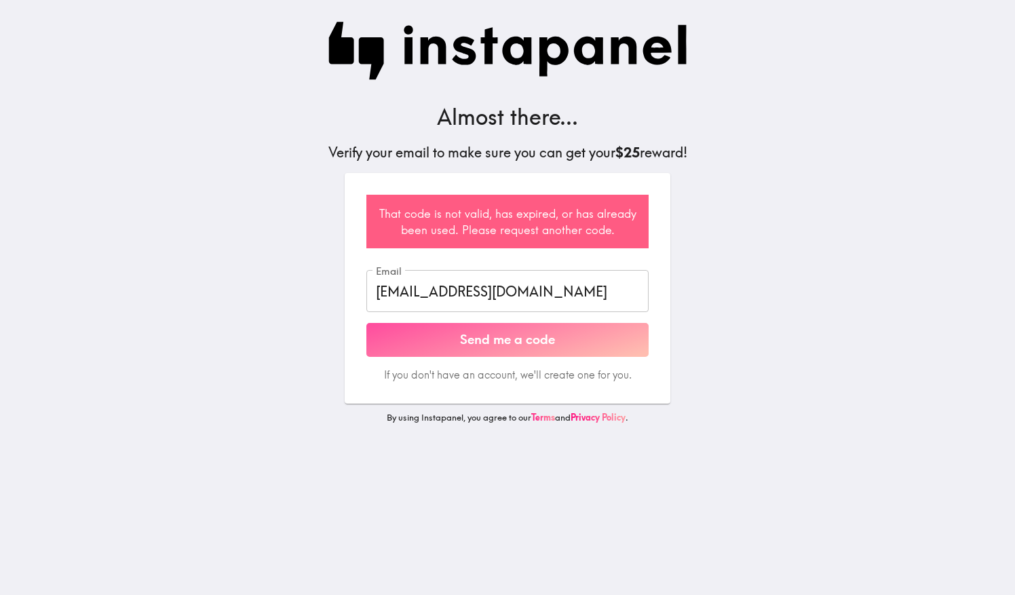
click at [513, 341] on button "Send me a code" at bounding box center [507, 340] width 282 height 34
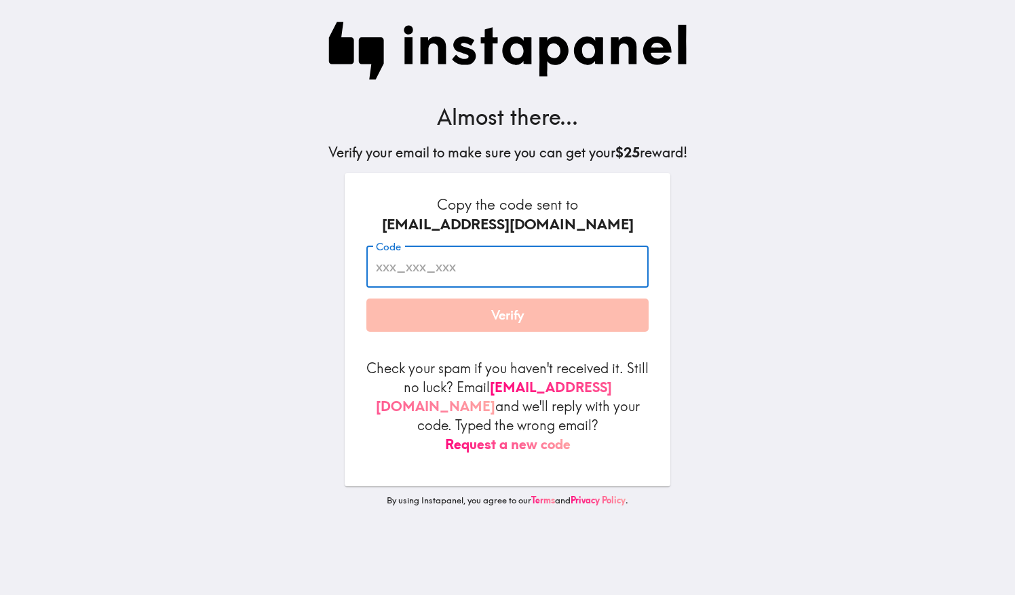
click at [399, 270] on input "Code" at bounding box center [507, 267] width 282 height 42
paste input "DjP_MKe_Gqb"
type input "DjP_MKe_Gqb"
click at [328, 311] on div "Almost there... Verify your email to make sure you can get your $25 reward! Cop…" at bounding box center [507, 297] width 434 height 595
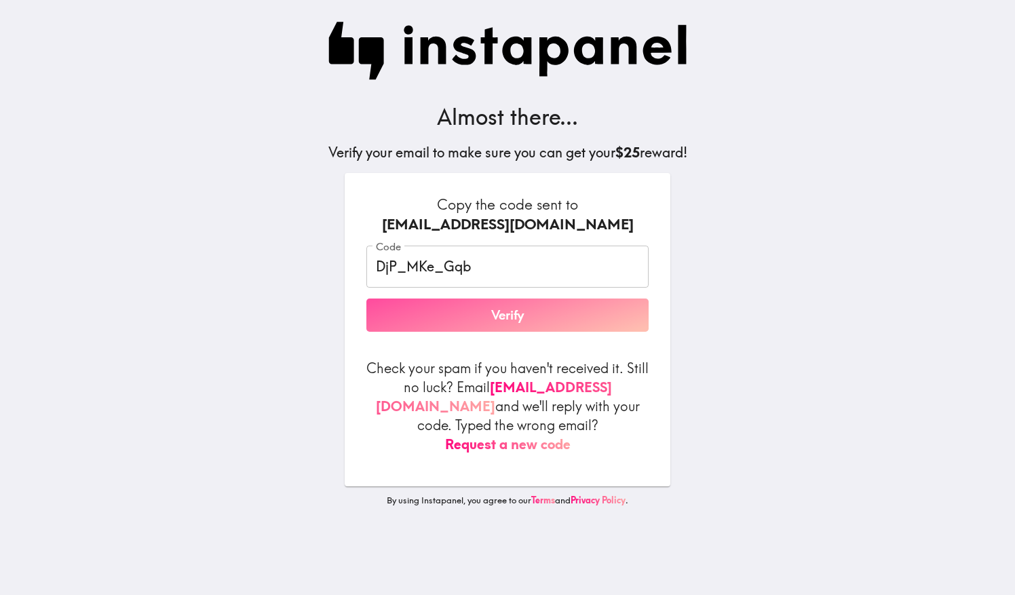
click at [459, 314] on button "Verify" at bounding box center [507, 316] width 282 height 34
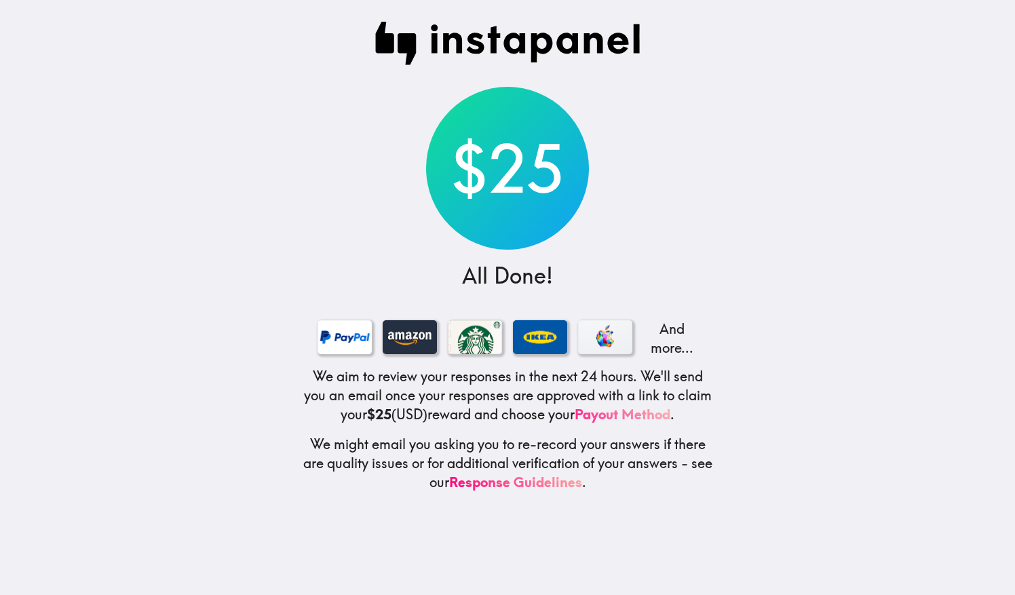
click at [621, 421] on link "Payout Method" at bounding box center [623, 414] width 96 height 17
